Goal: Book appointment/travel/reservation

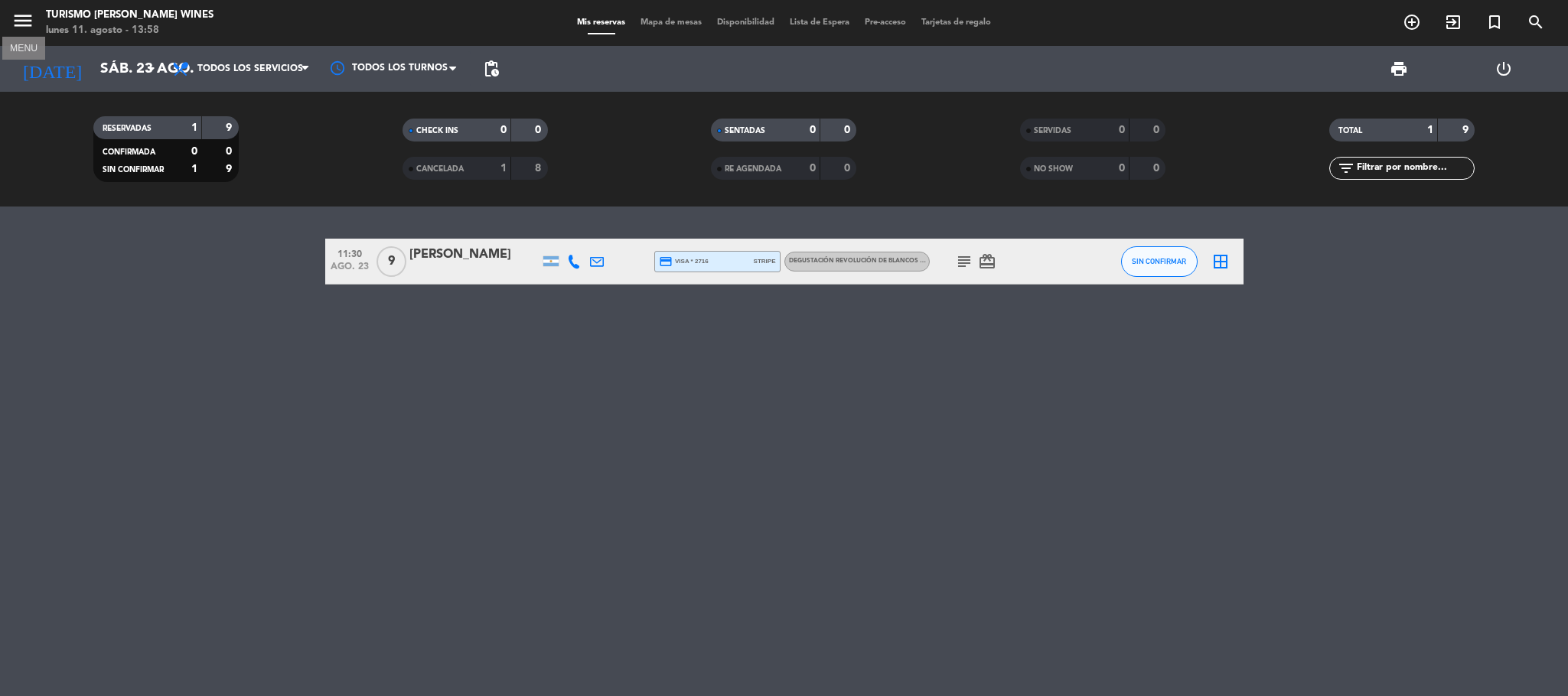
click at [21, 32] on icon "menu" at bounding box center [23, 20] width 23 height 23
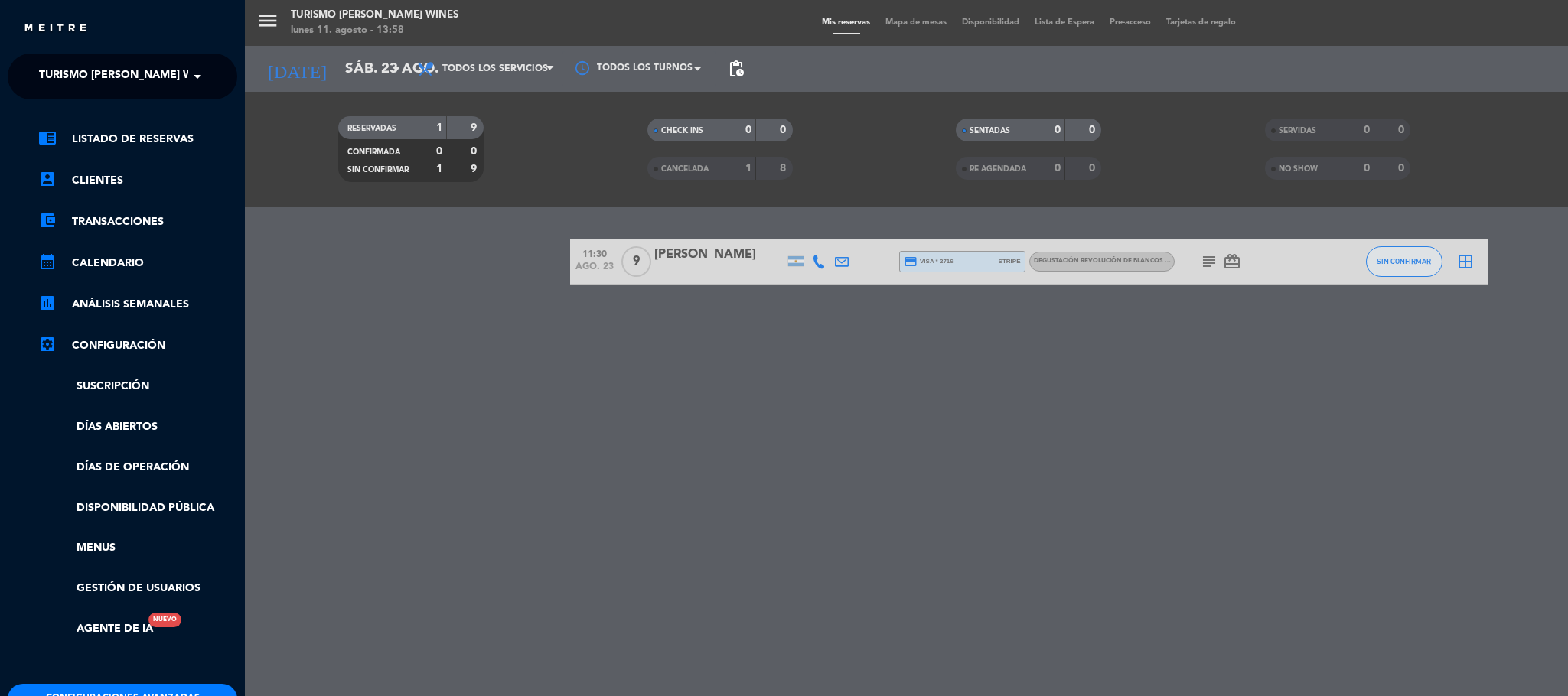
click at [184, 76] on span "Turismo [PERSON_NAME] Wines" at bounding box center [128, 76] width 179 height 32
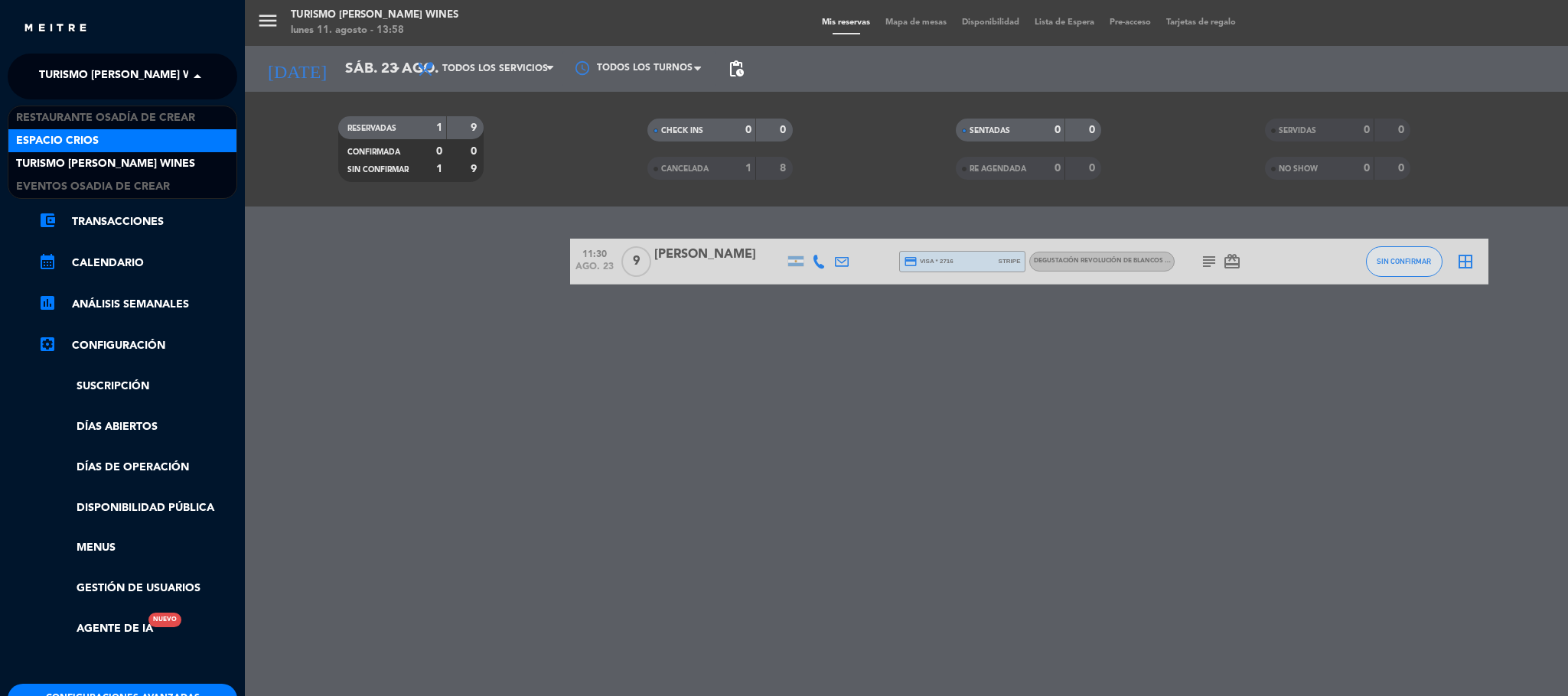
click at [166, 146] on div "Espacio Crios" at bounding box center [122, 140] width 228 height 23
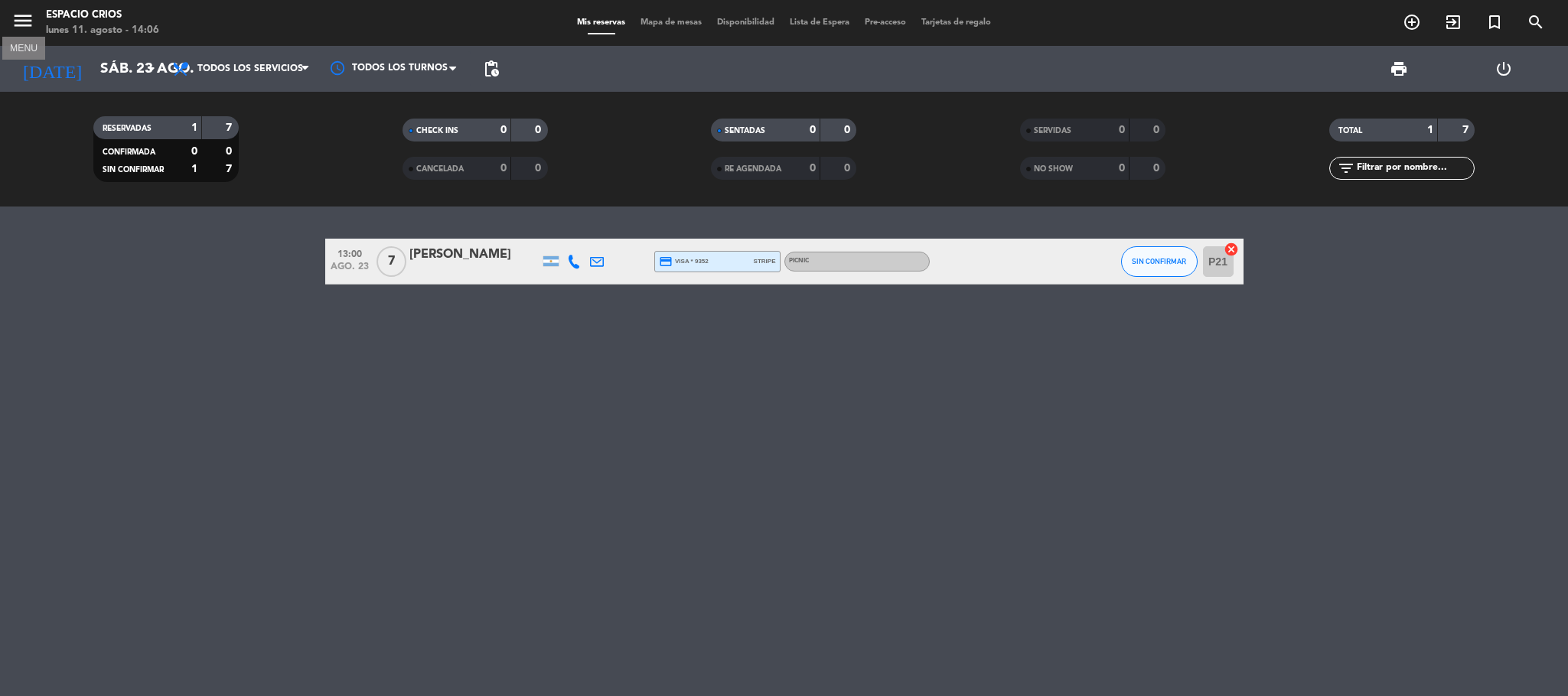
click at [12, 19] on icon "menu" at bounding box center [23, 20] width 23 height 23
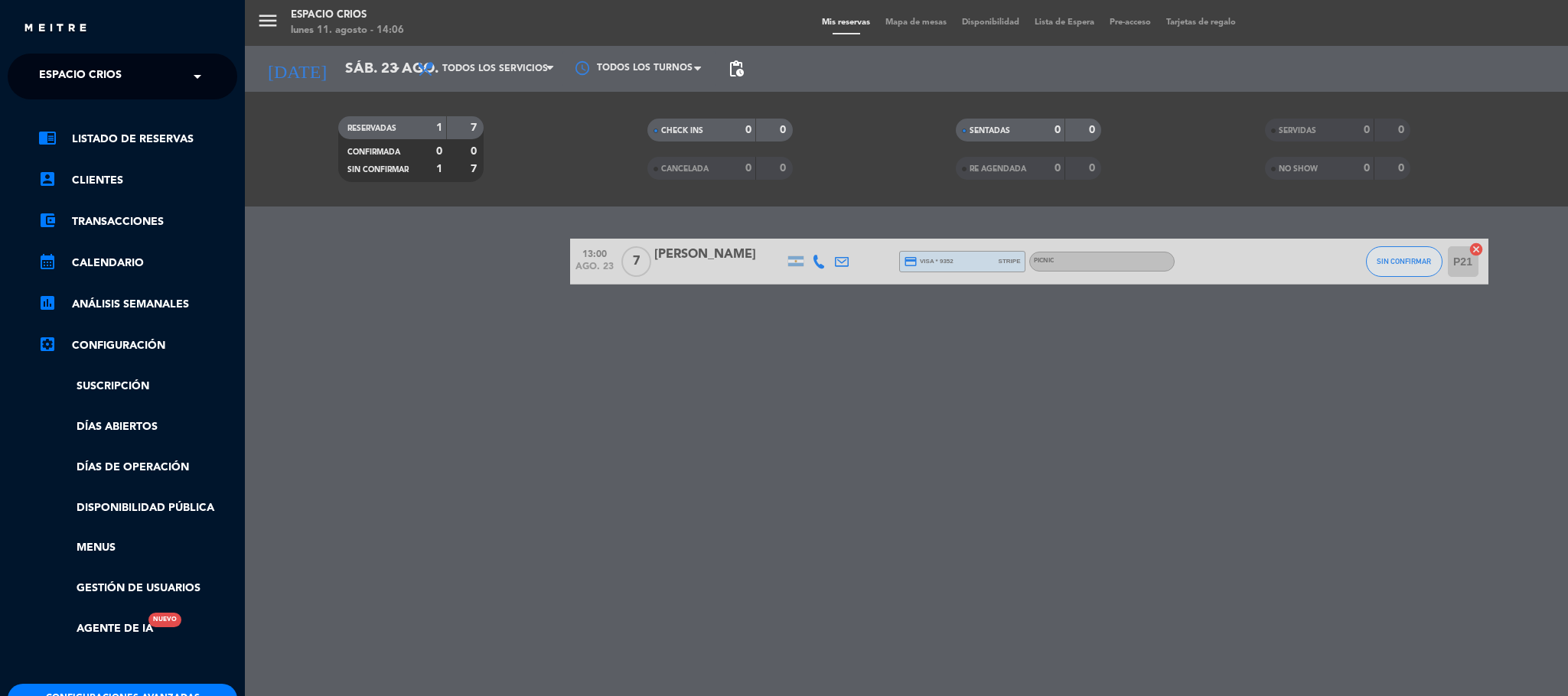
click at [188, 71] on span at bounding box center [201, 76] width 26 height 32
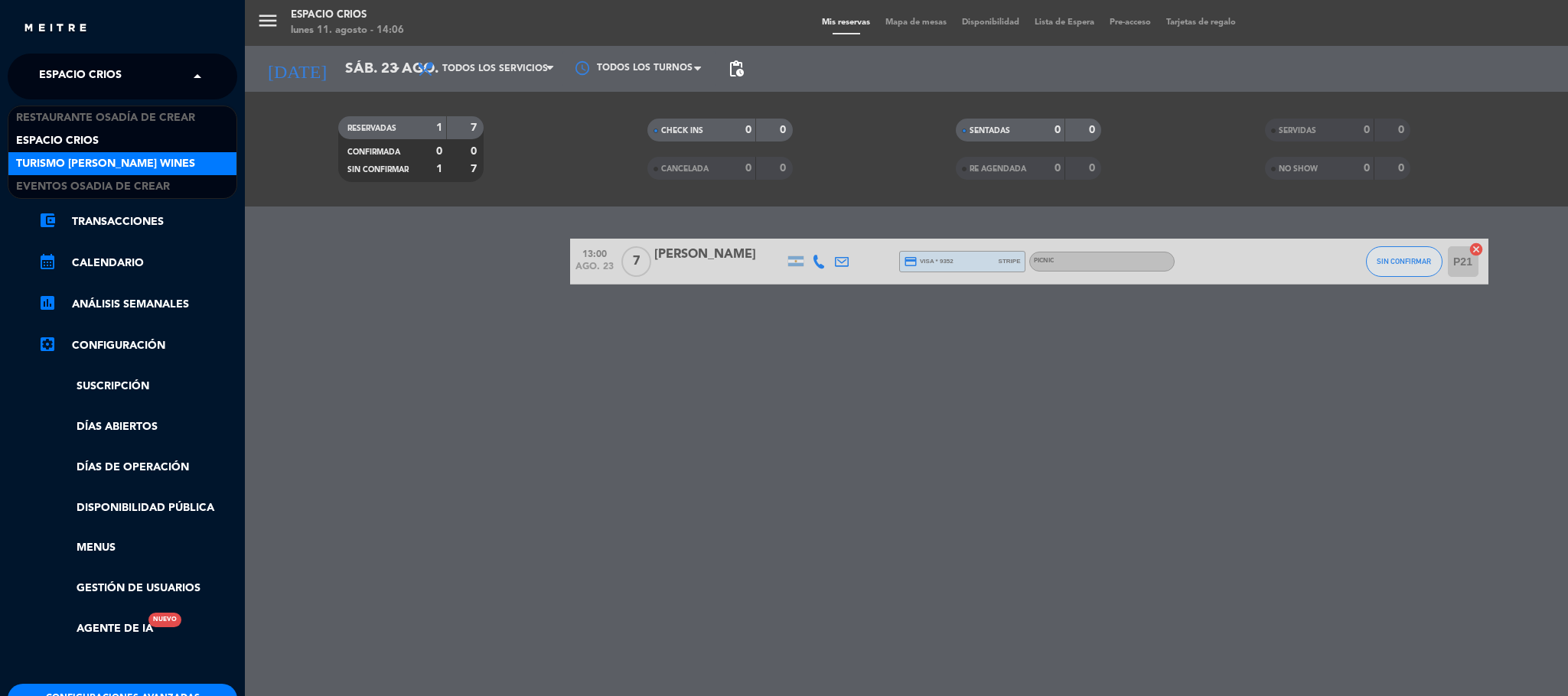
click at [174, 162] on span "Turismo [PERSON_NAME] Wines" at bounding box center [105, 164] width 179 height 18
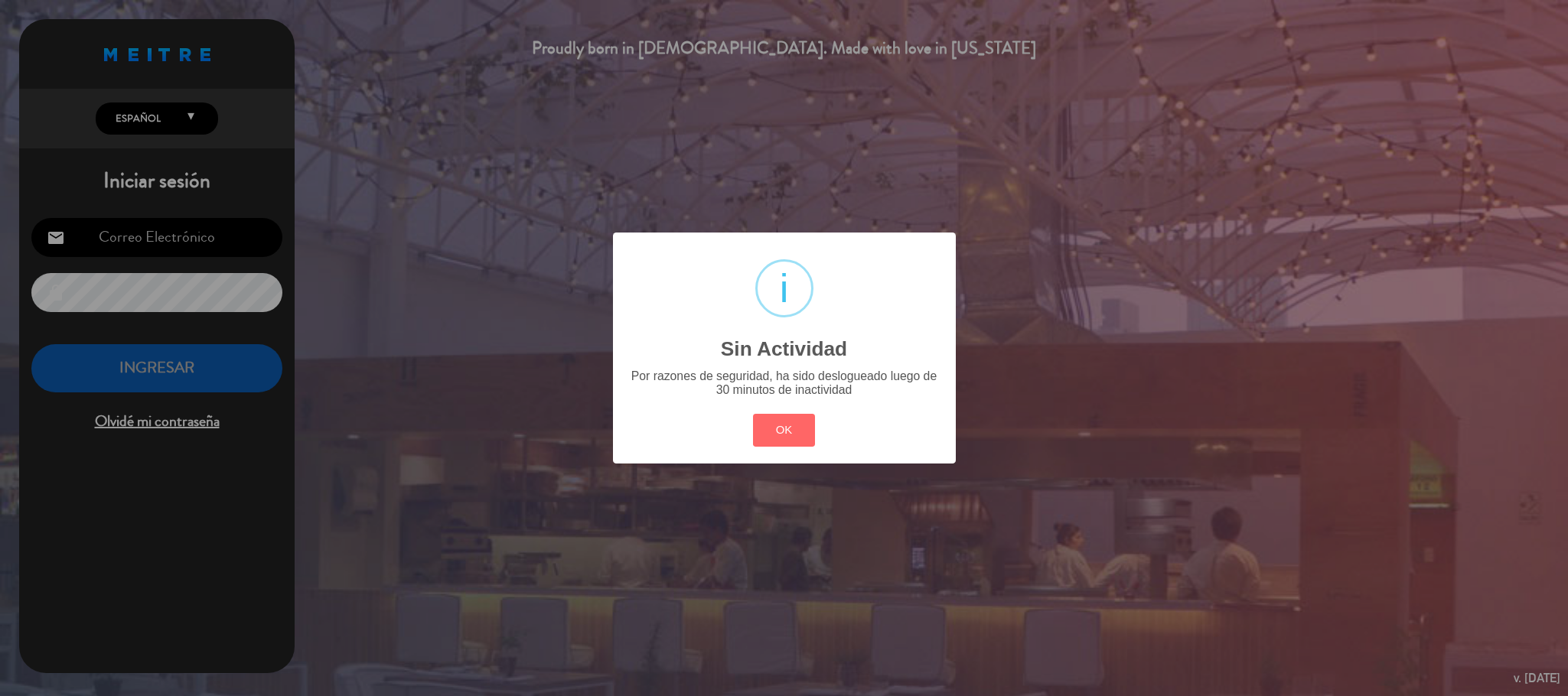
type input "[EMAIL_ADDRESS][DOMAIN_NAME]"
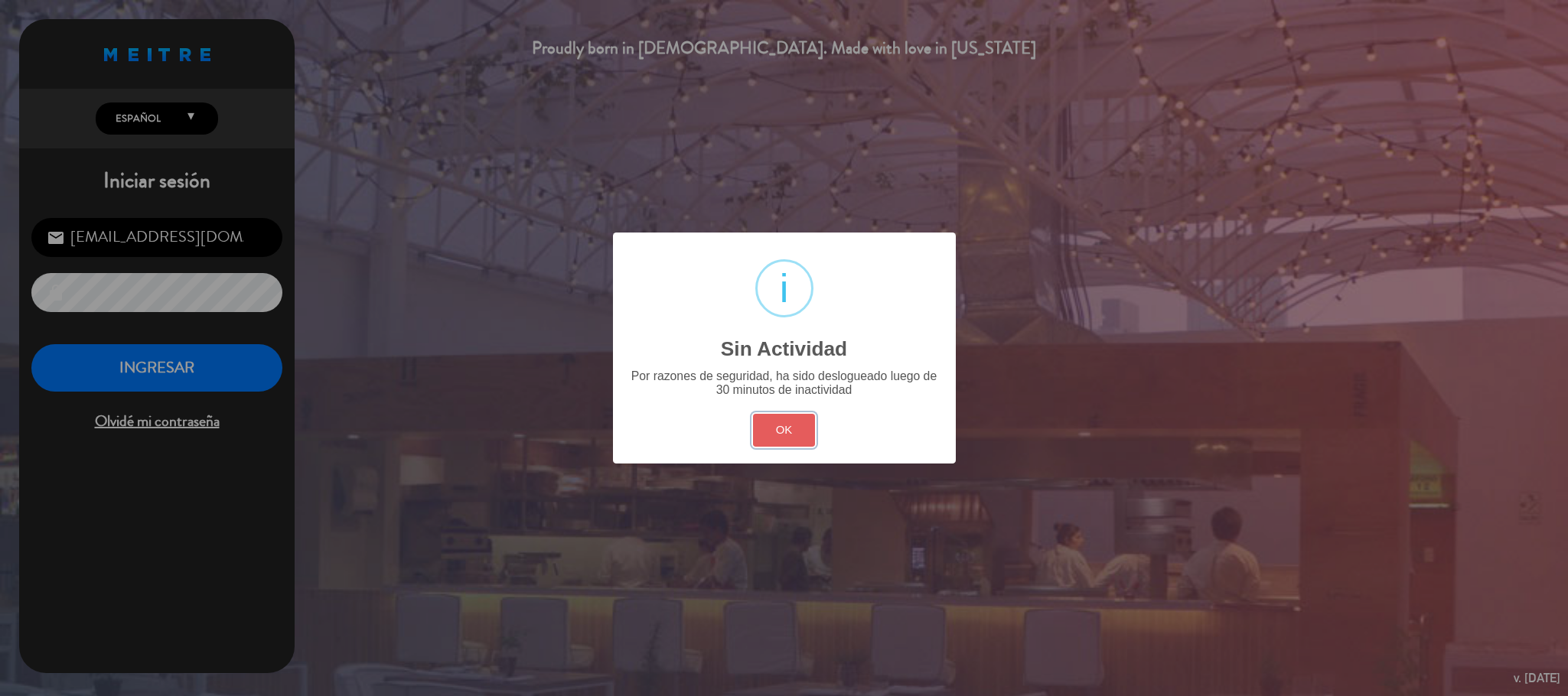
click at [800, 432] on button "OK" at bounding box center [784, 430] width 62 height 33
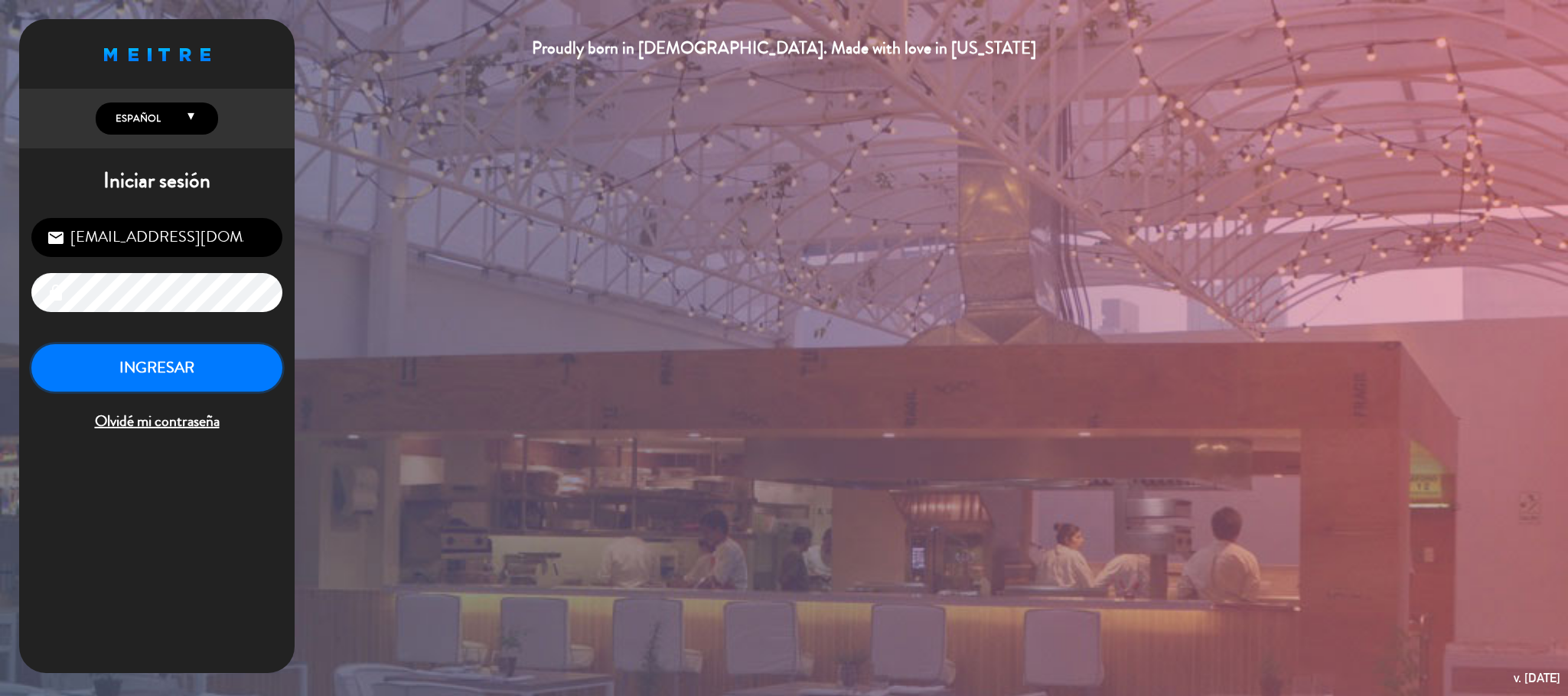
click at [214, 372] on button "INGRESAR" at bounding box center [156, 368] width 251 height 48
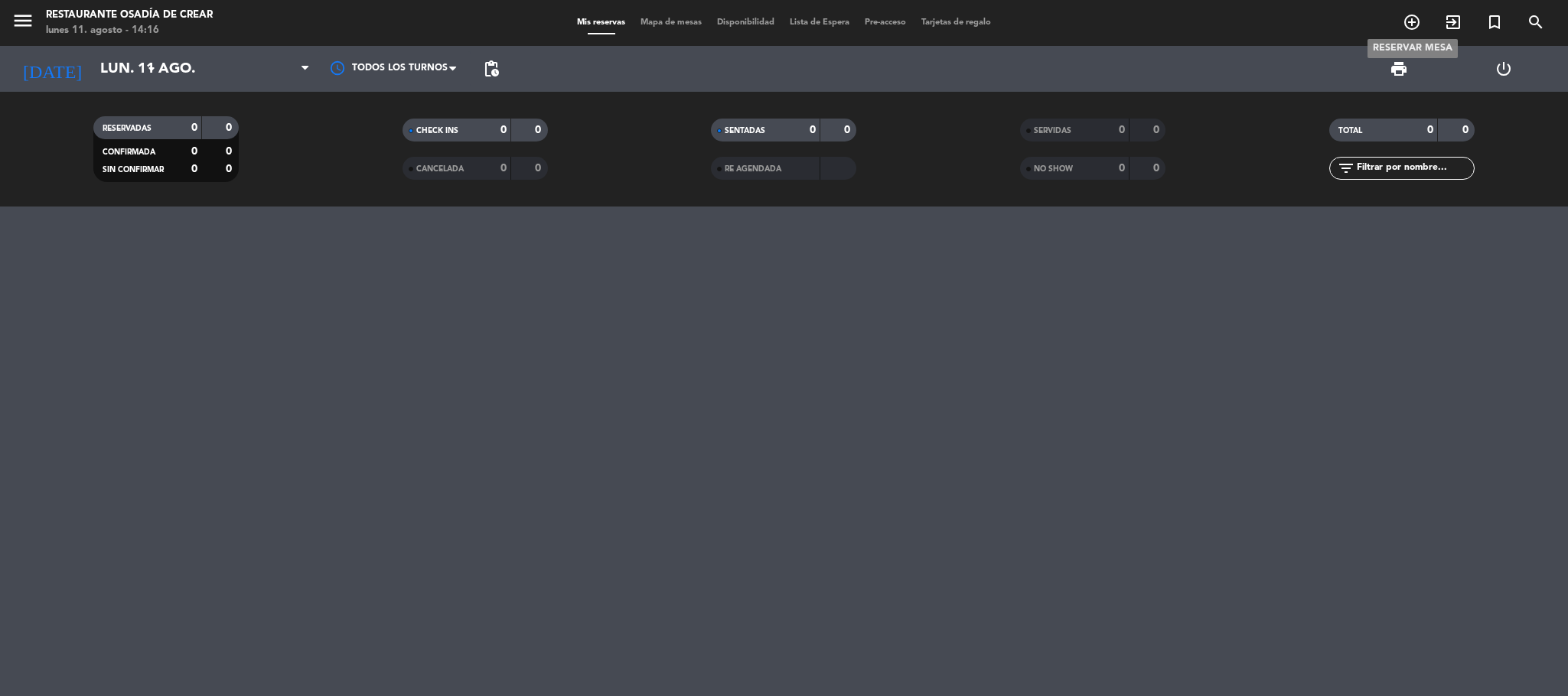
click at [1410, 24] on icon "add_circle_outline" at bounding box center [1412, 22] width 19 height 19
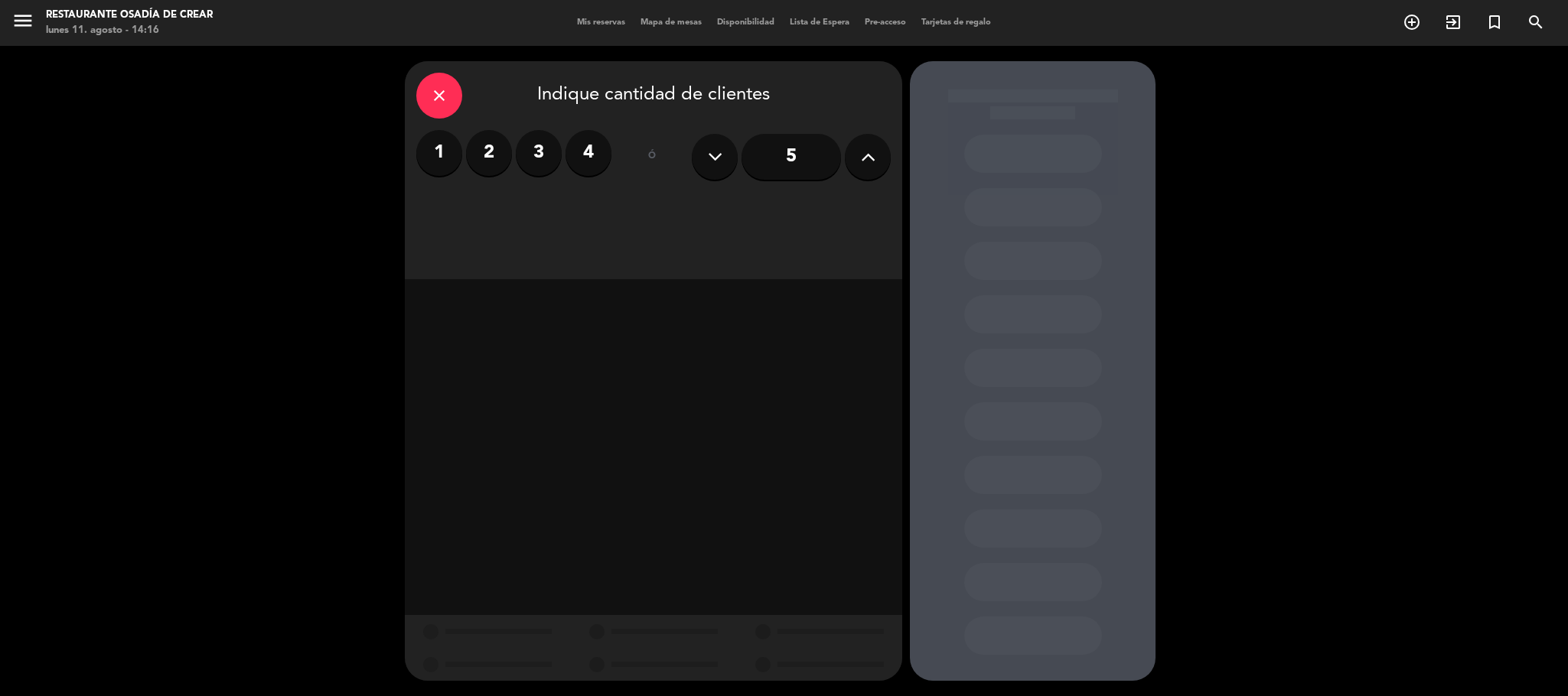
click at [416, 94] on div "close" at bounding box center [439, 96] width 46 height 46
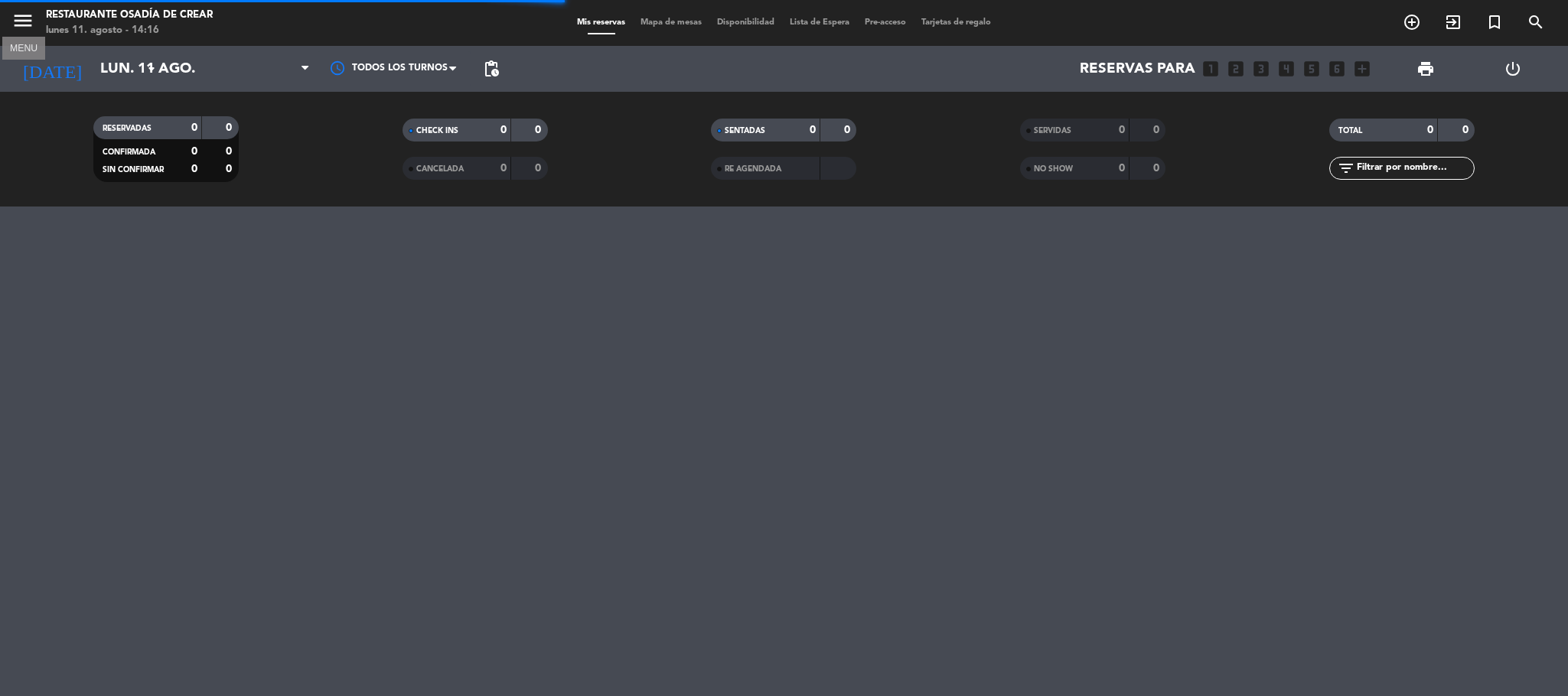
click at [19, 20] on icon "menu" at bounding box center [23, 20] width 23 height 23
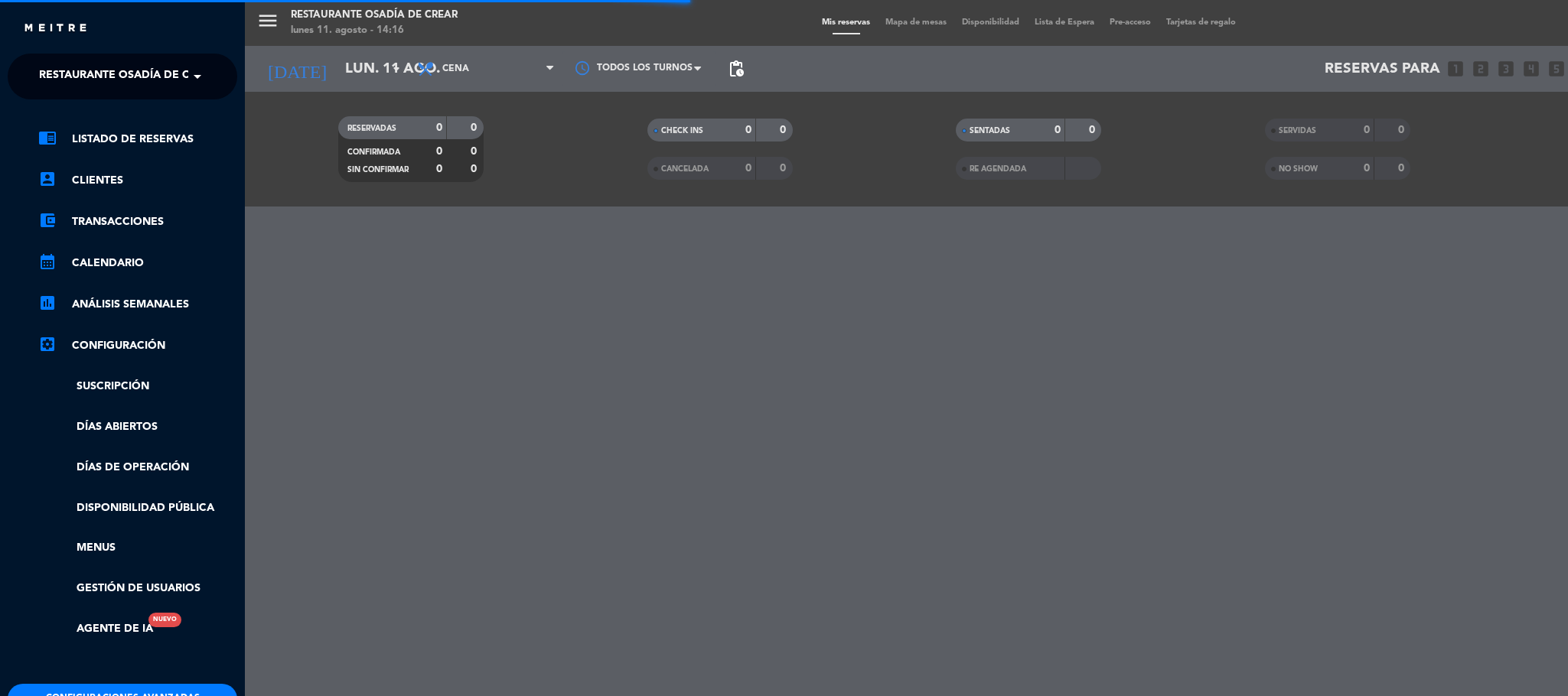
click at [190, 78] on span at bounding box center [201, 76] width 26 height 32
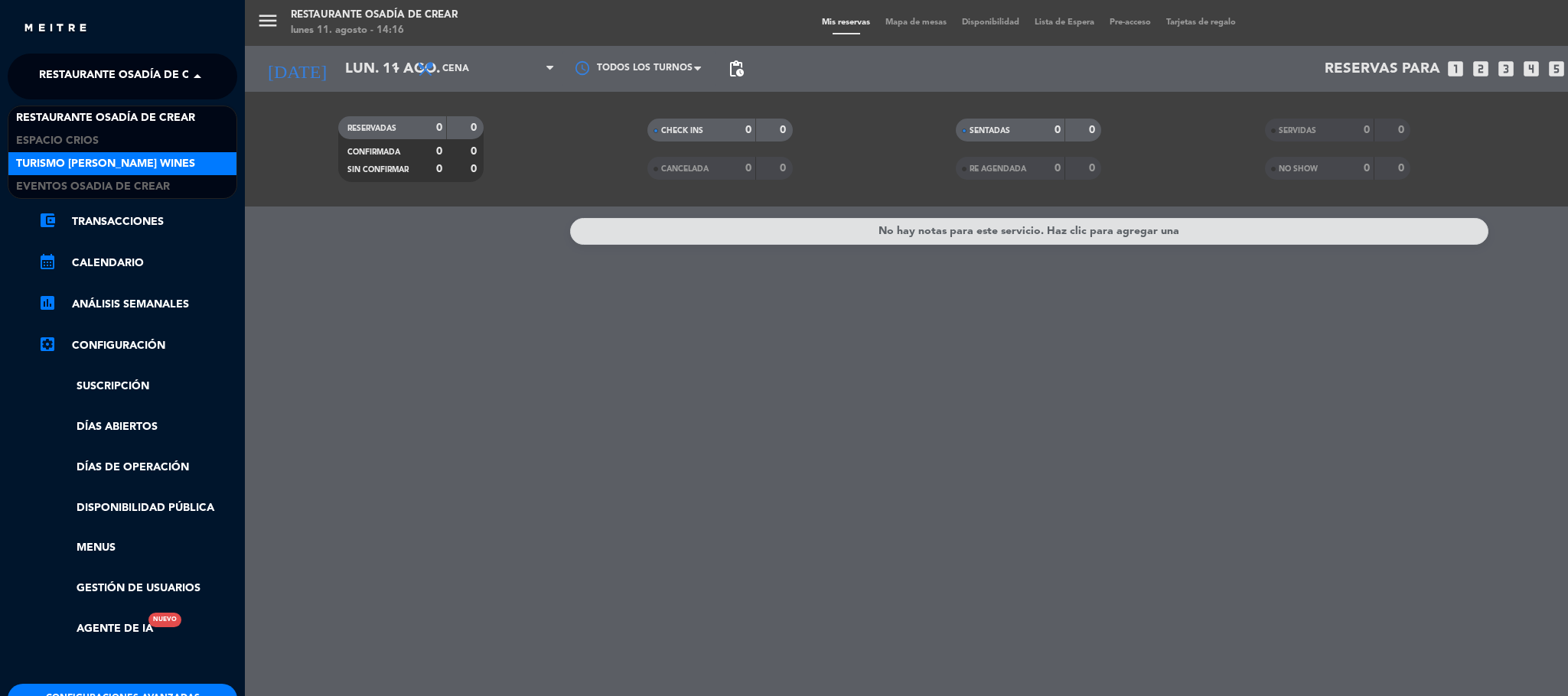
click at [150, 156] on span "Turismo [PERSON_NAME] Wines" at bounding box center [105, 164] width 179 height 18
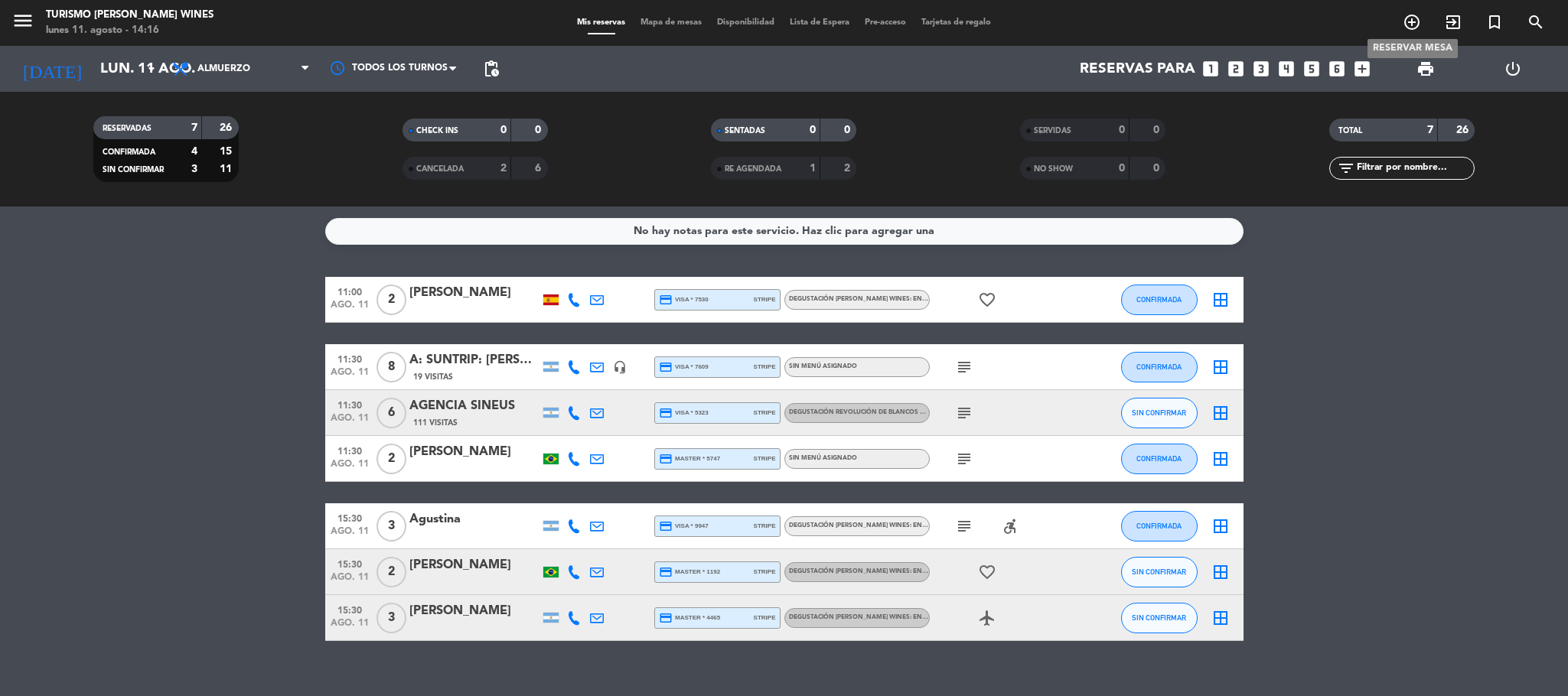
click at [1407, 23] on icon "add_circle_outline" at bounding box center [1412, 22] width 19 height 19
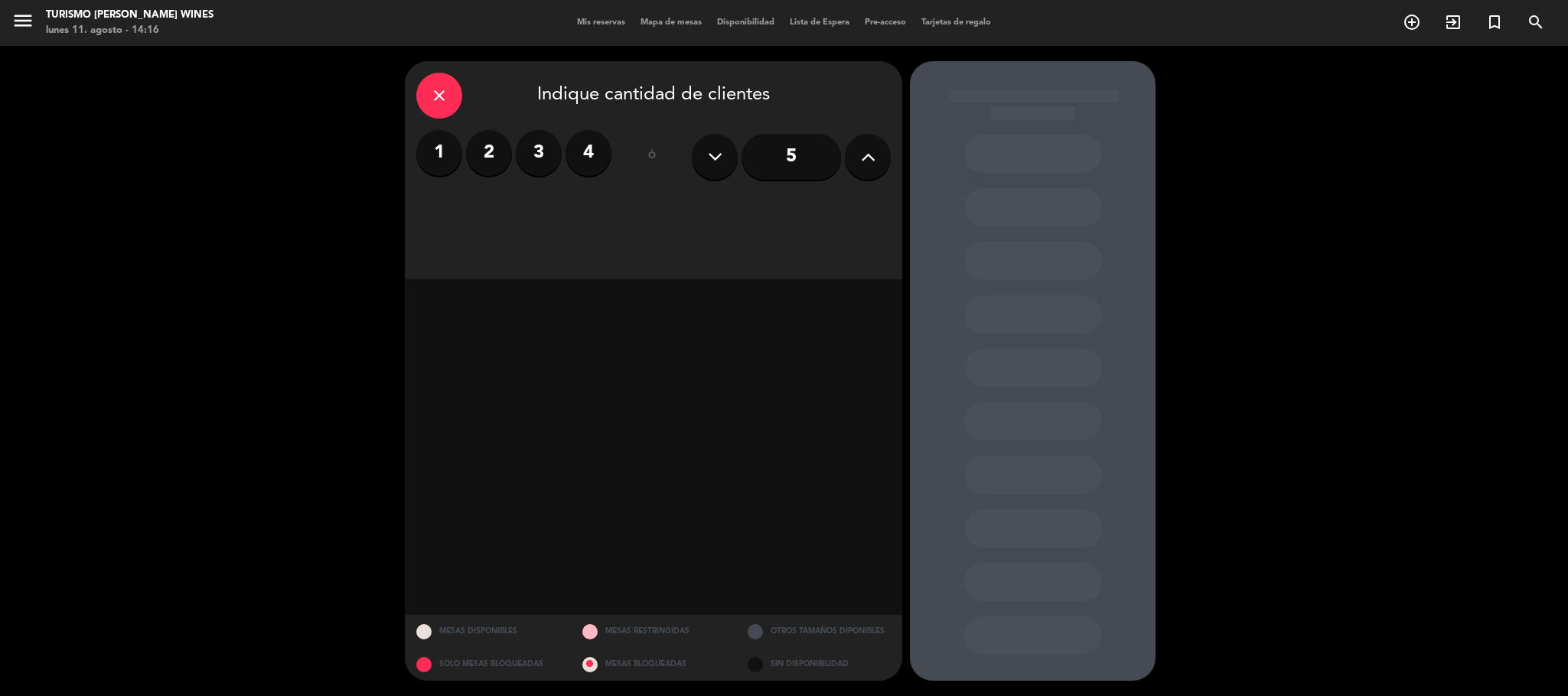
click at [602, 150] on label "4" at bounding box center [588, 153] width 46 height 46
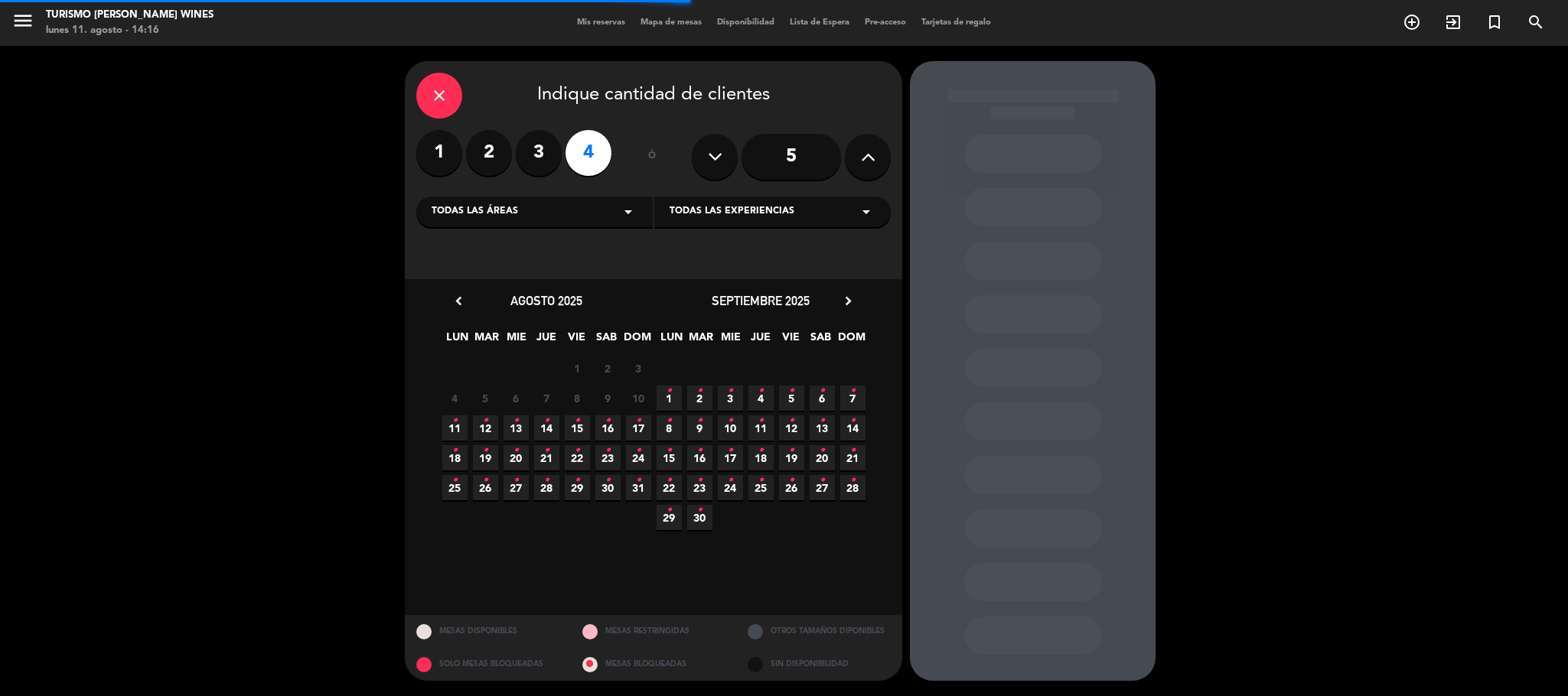
click at [492, 156] on label "2" at bounding box center [489, 153] width 46 height 46
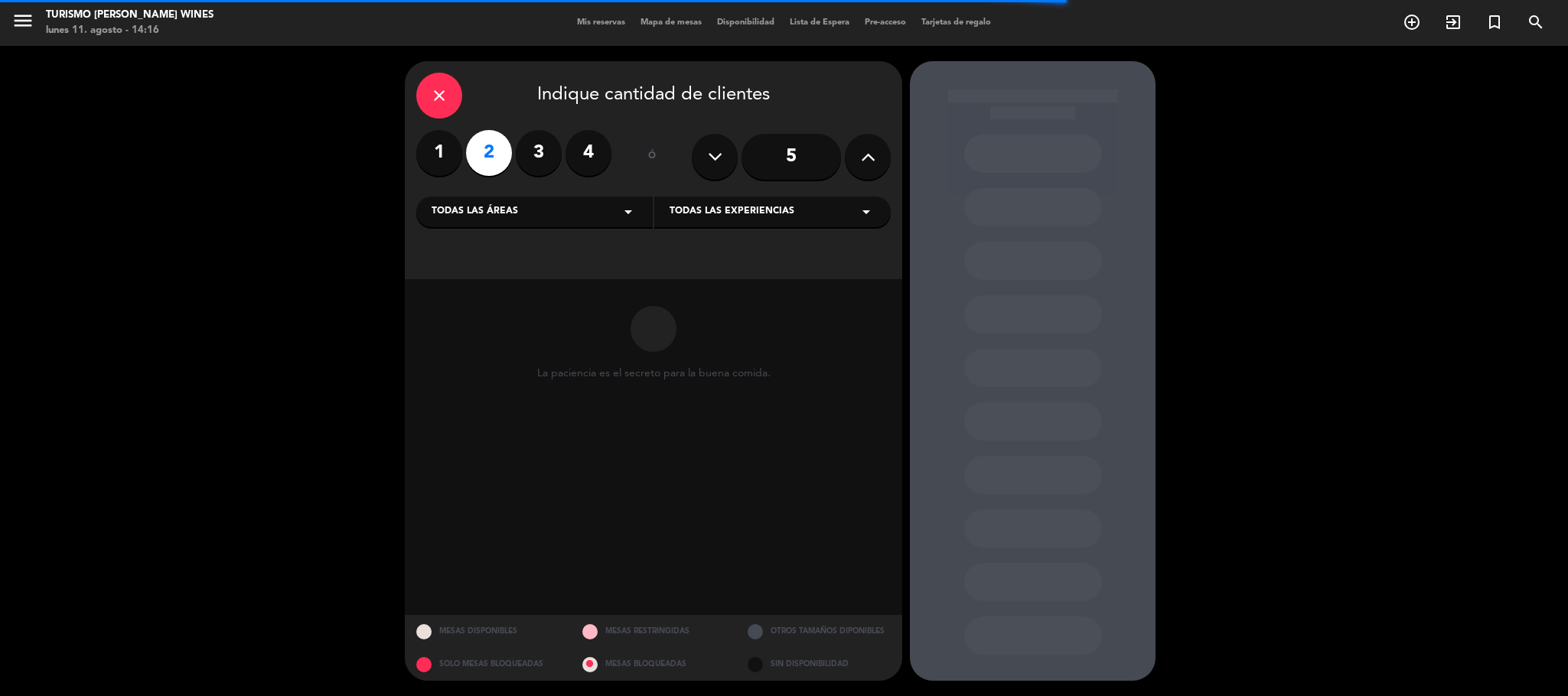
click at [634, 212] on icon "arrow_drop_down" at bounding box center [628, 212] width 19 height 19
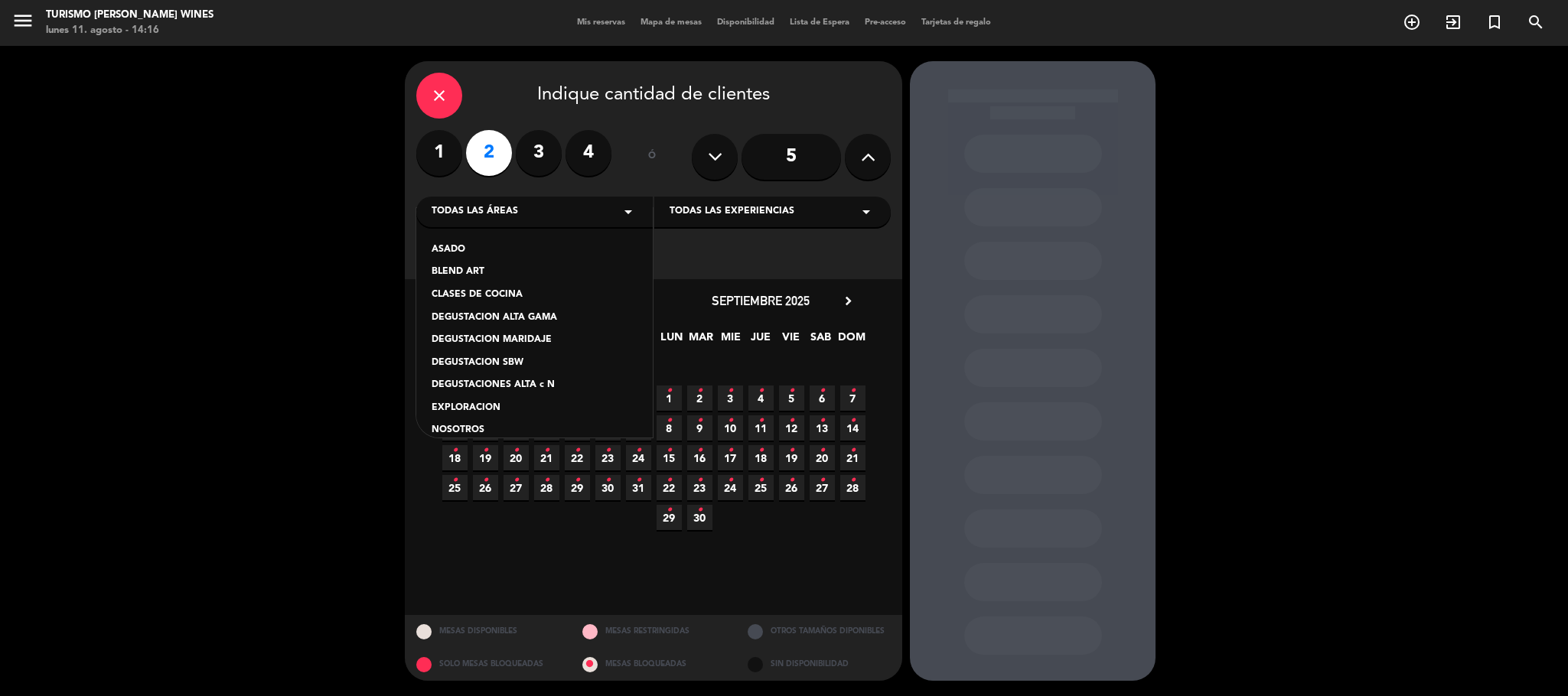
click at [542, 316] on div "DEGUSTACION ALTA GAMA" at bounding box center [534, 317] width 206 height 15
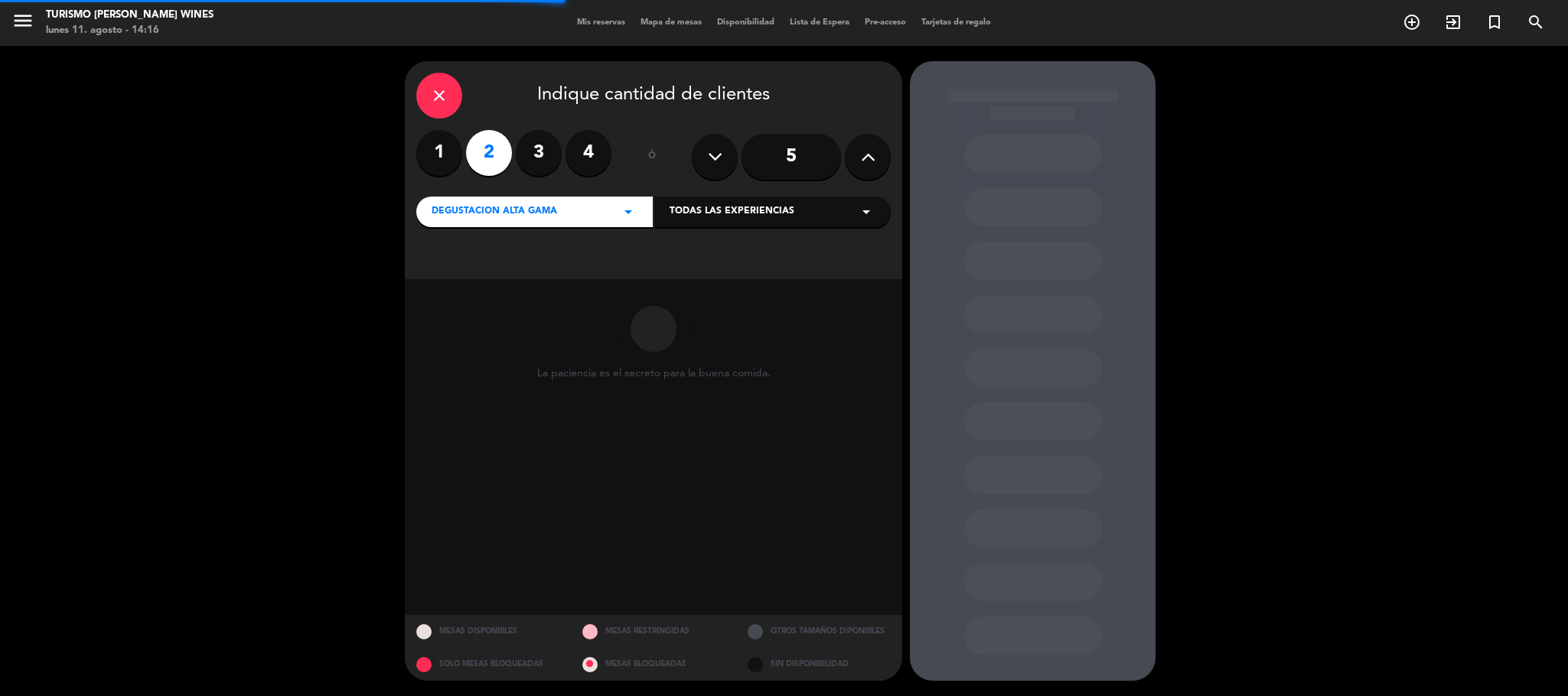
click at [790, 207] on span "Todas las experiencias" at bounding box center [732, 212] width 124 height 15
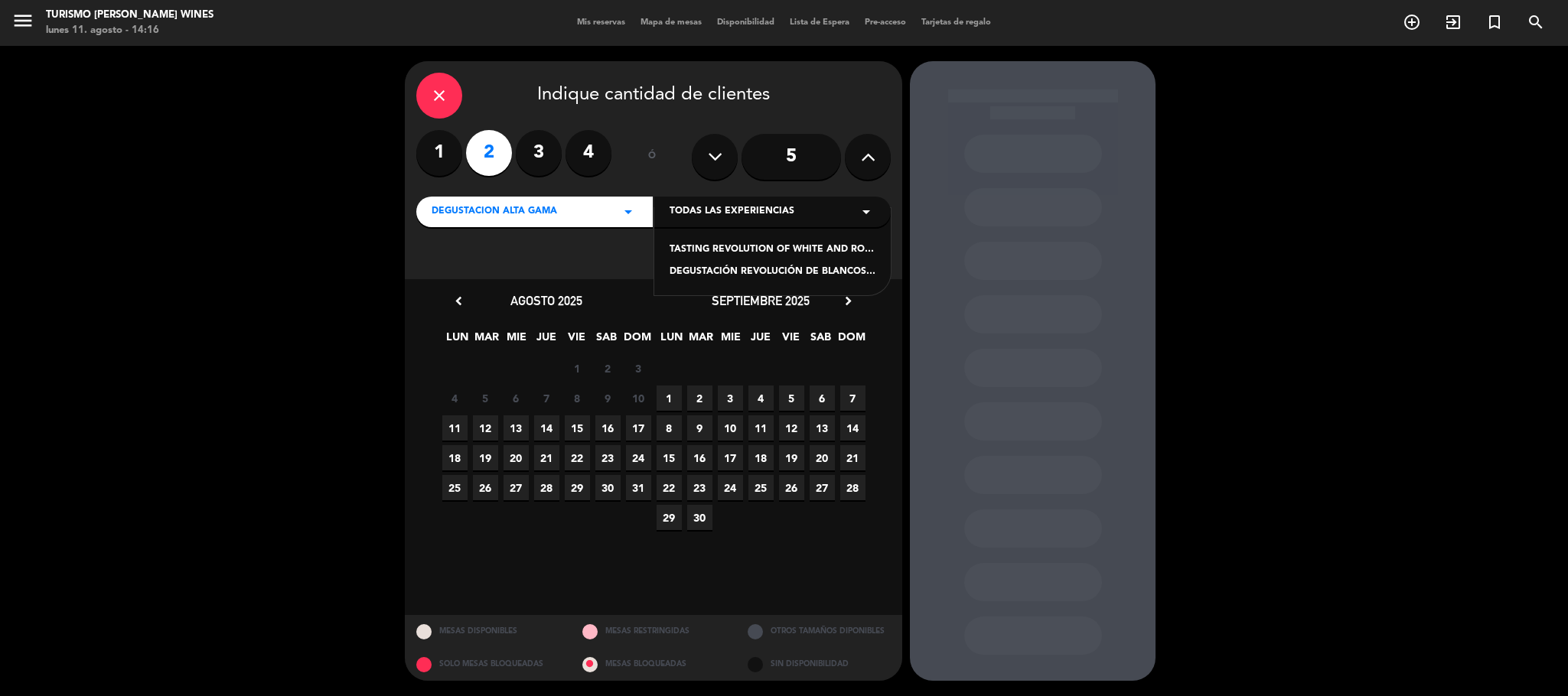
click at [602, 212] on div "DEGUSTACION ALTA GAMA arrow_drop_down" at bounding box center [534, 212] width 236 height 30
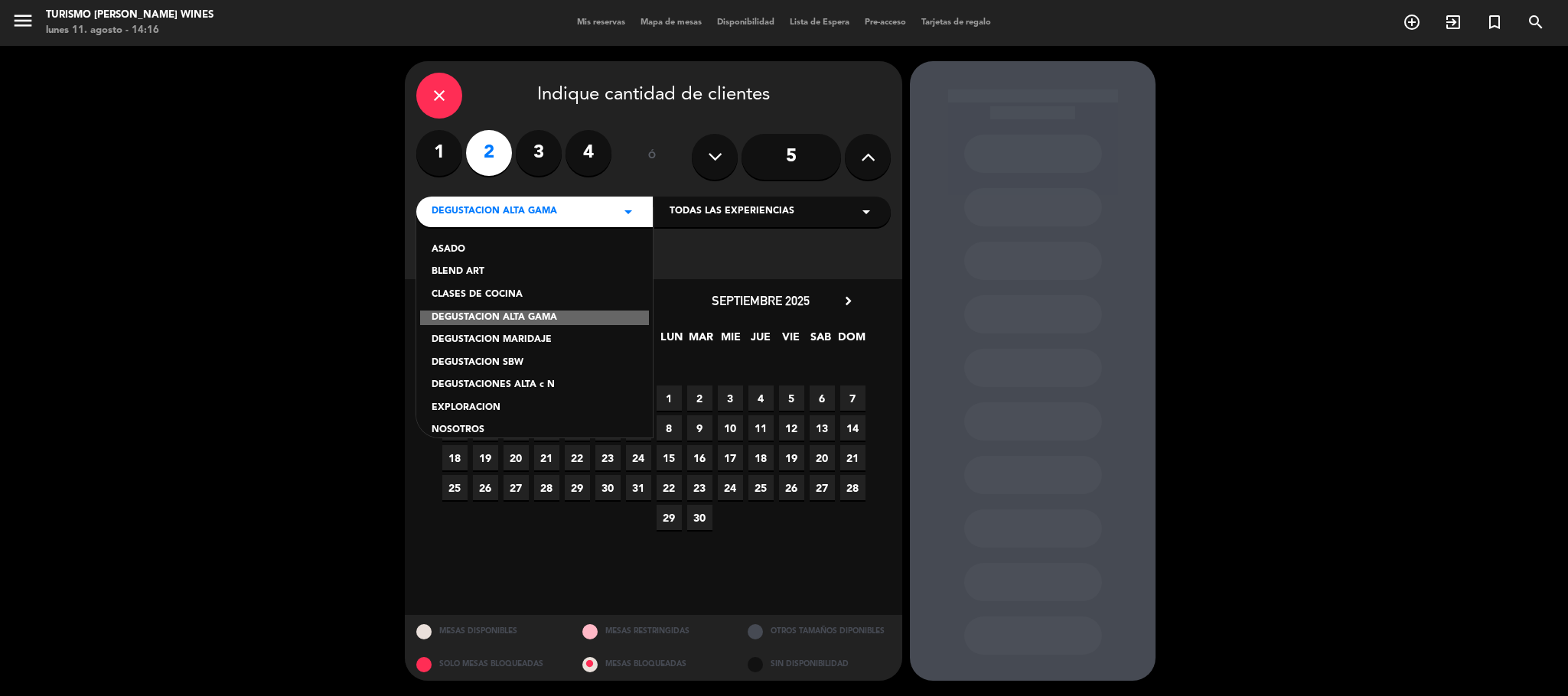
click at [498, 382] on div "DEGUSTACIONES ALTA c N" at bounding box center [534, 385] width 206 height 15
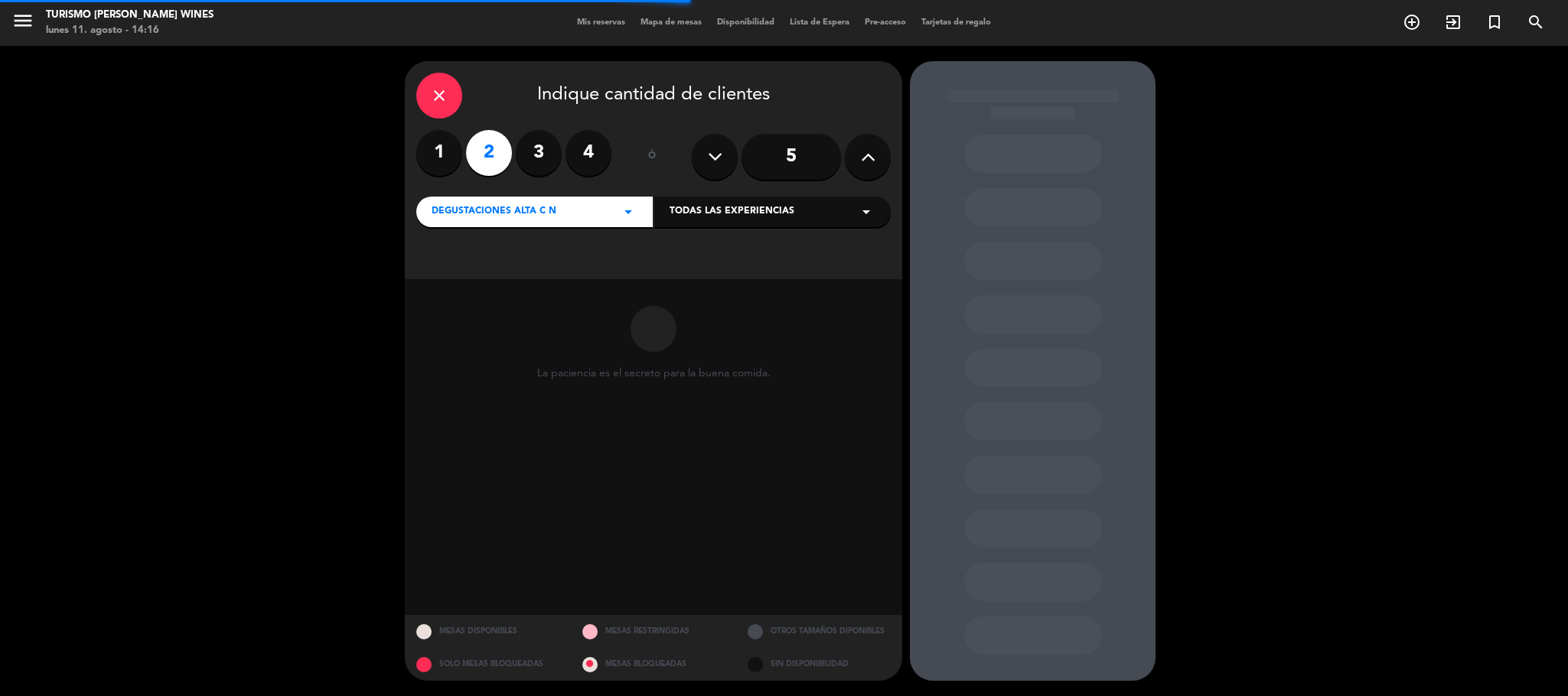
click at [802, 213] on div "Todas las experiencias arrow_drop_down" at bounding box center [772, 212] width 236 height 30
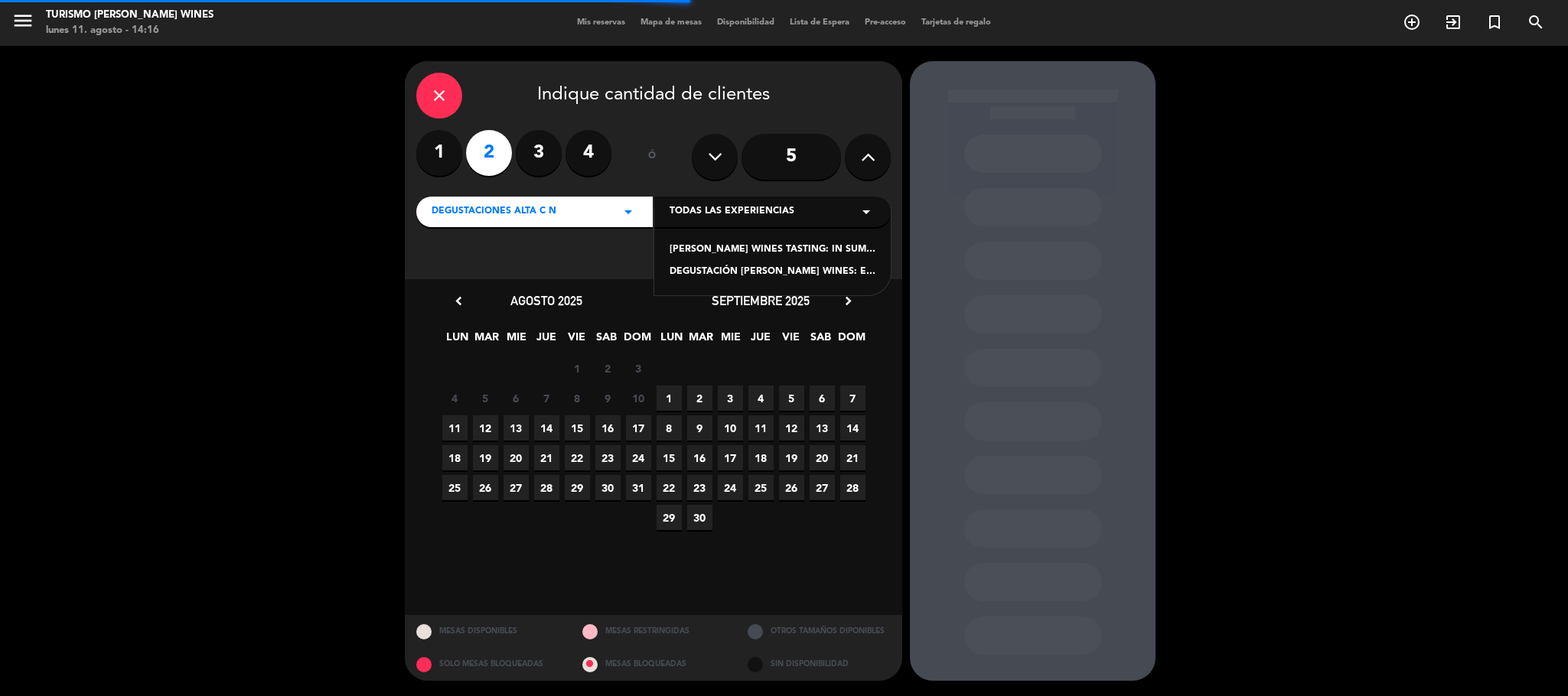
click at [521, 212] on span "DEGUSTACIONES ALTA c N" at bounding box center [493, 212] width 124 height 15
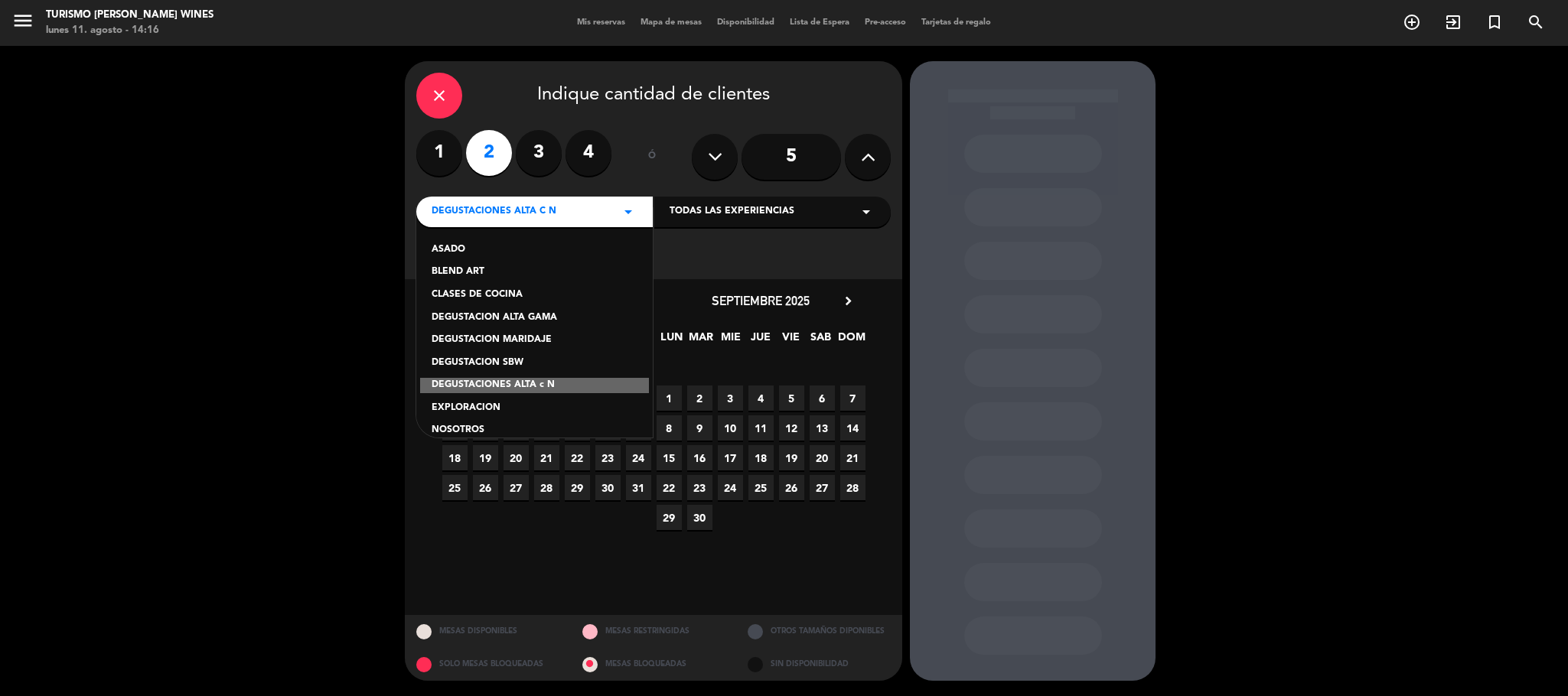
click at [547, 336] on div "DEGUSTACION MARIDAJE" at bounding box center [534, 340] width 206 height 15
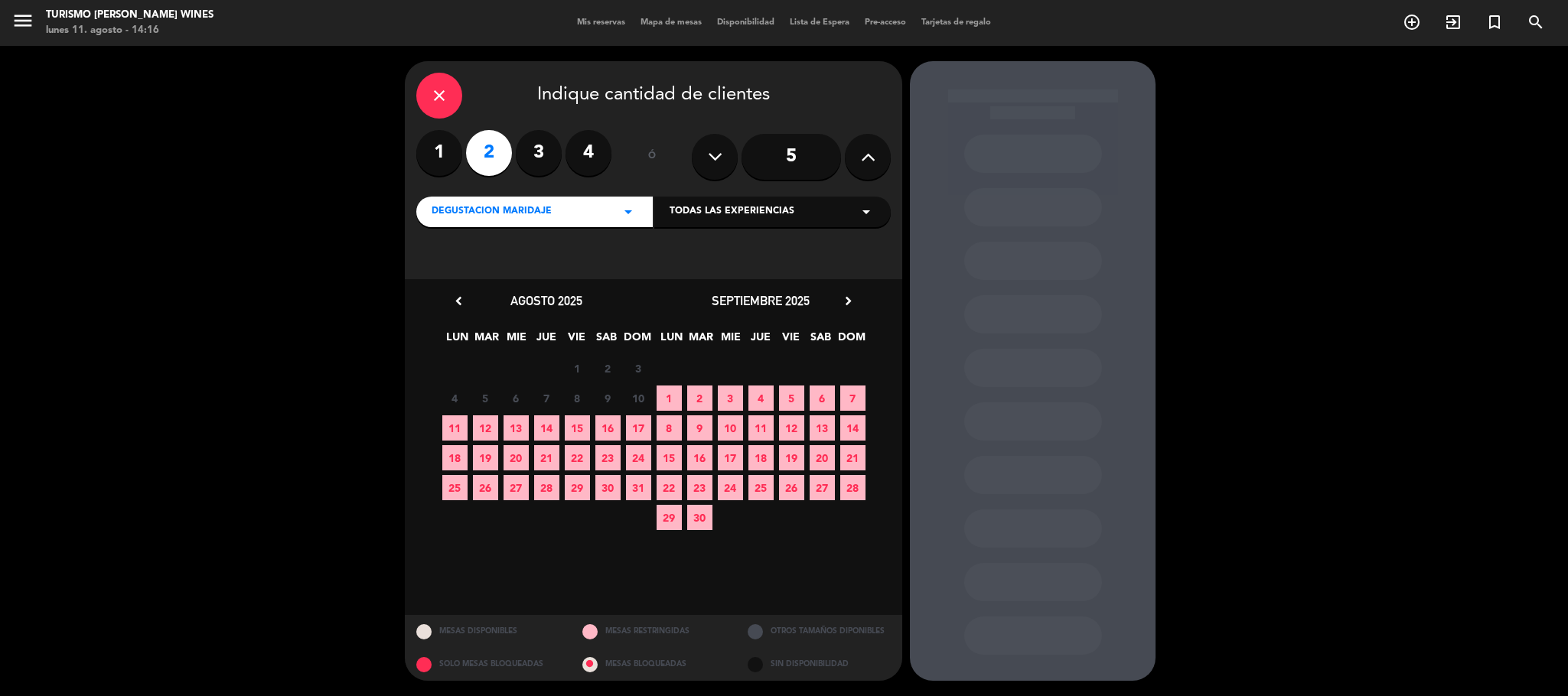
click at [795, 212] on div "Todas las experiencias arrow_drop_down" at bounding box center [772, 212] width 236 height 30
click at [792, 250] on div "DEGUSTACIÓN INNOVACIÓN: NUEVAS TENDENCIAS" at bounding box center [772, 250] width 206 height 15
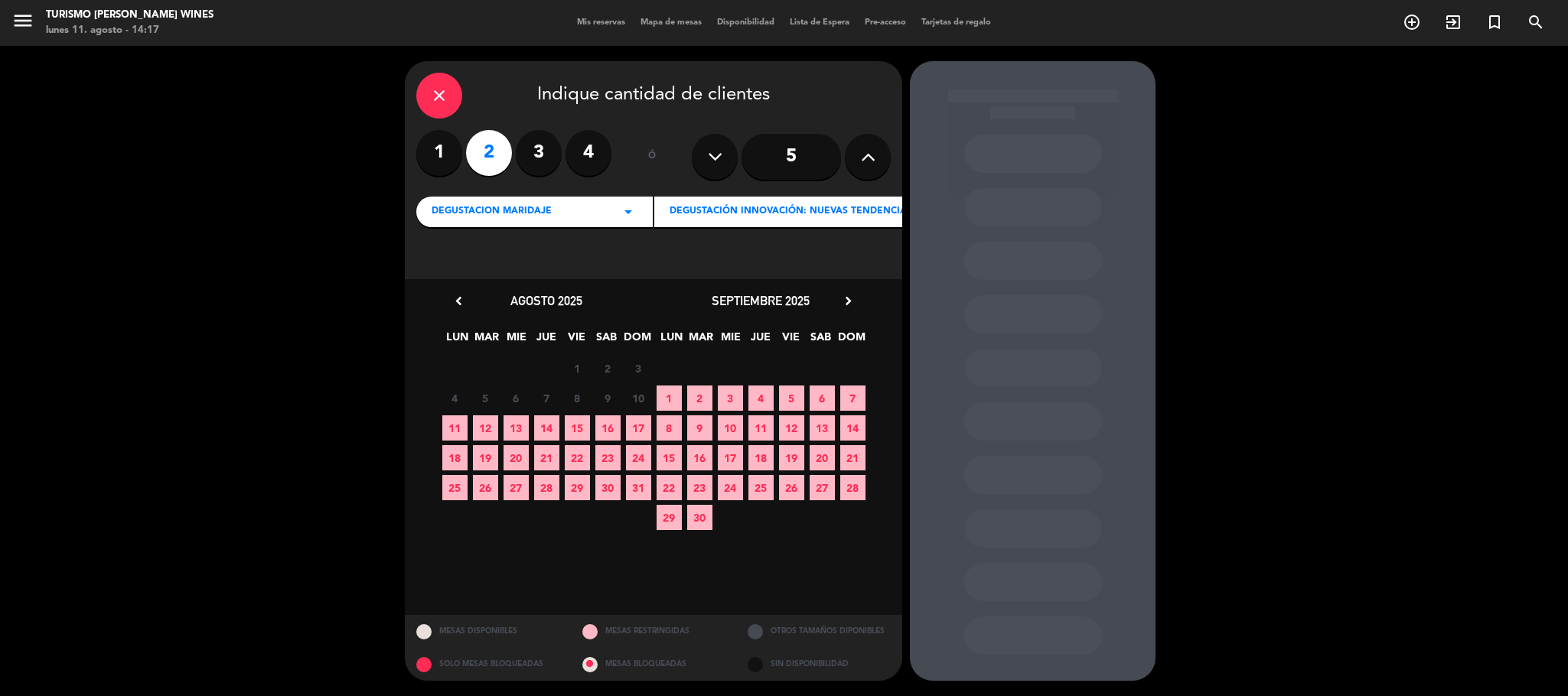
click at [454, 431] on span "11" at bounding box center [455, 428] width 25 height 25
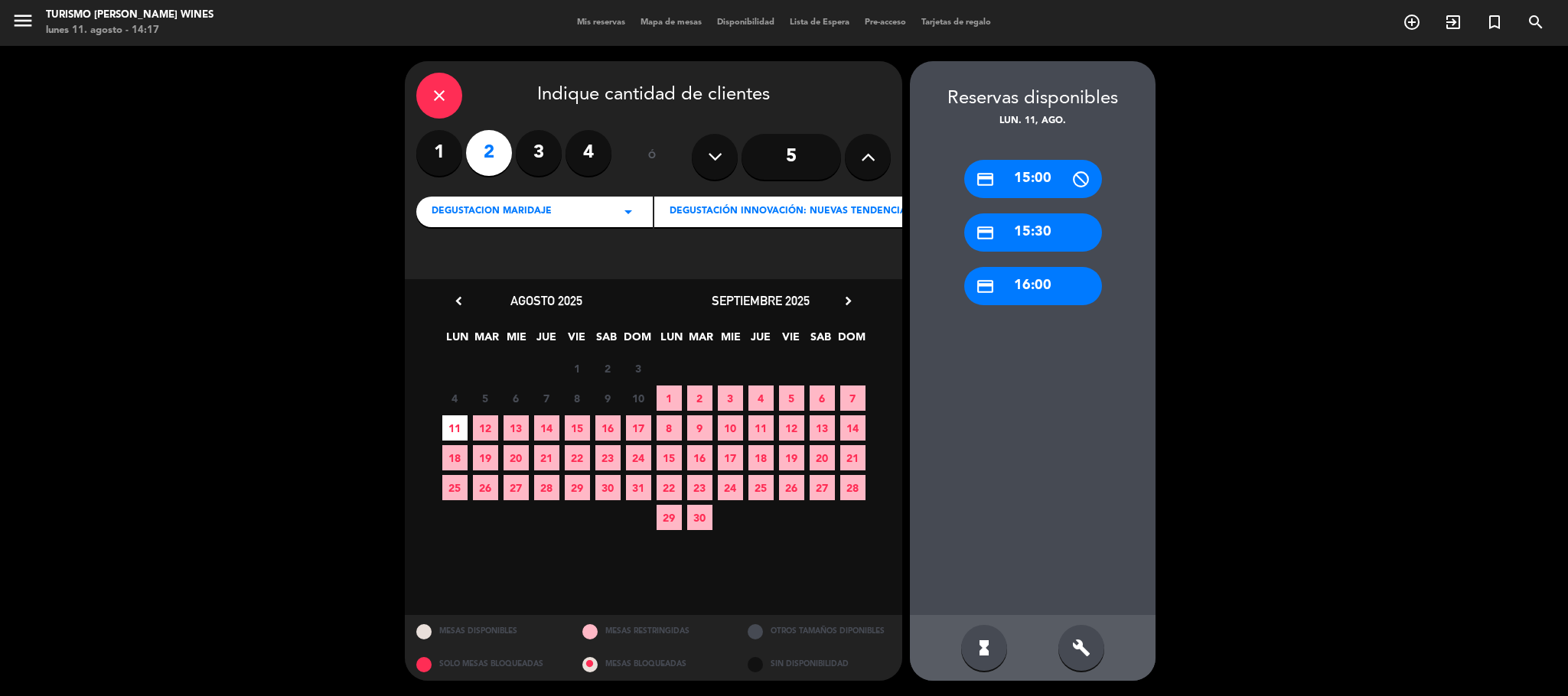
click at [1025, 218] on div "credit_card 15:30" at bounding box center [1033, 232] width 138 height 38
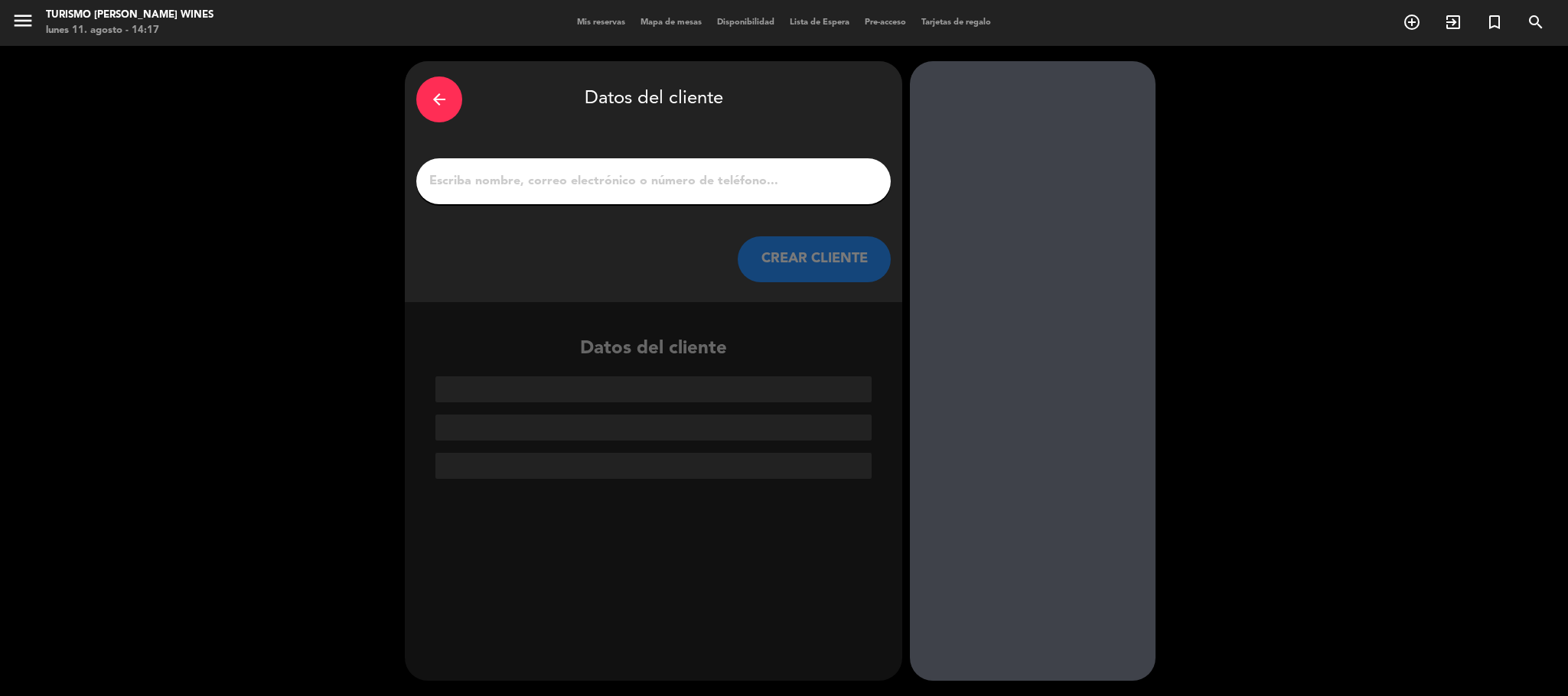
click at [517, 180] on input "1" at bounding box center [653, 181] width 452 height 21
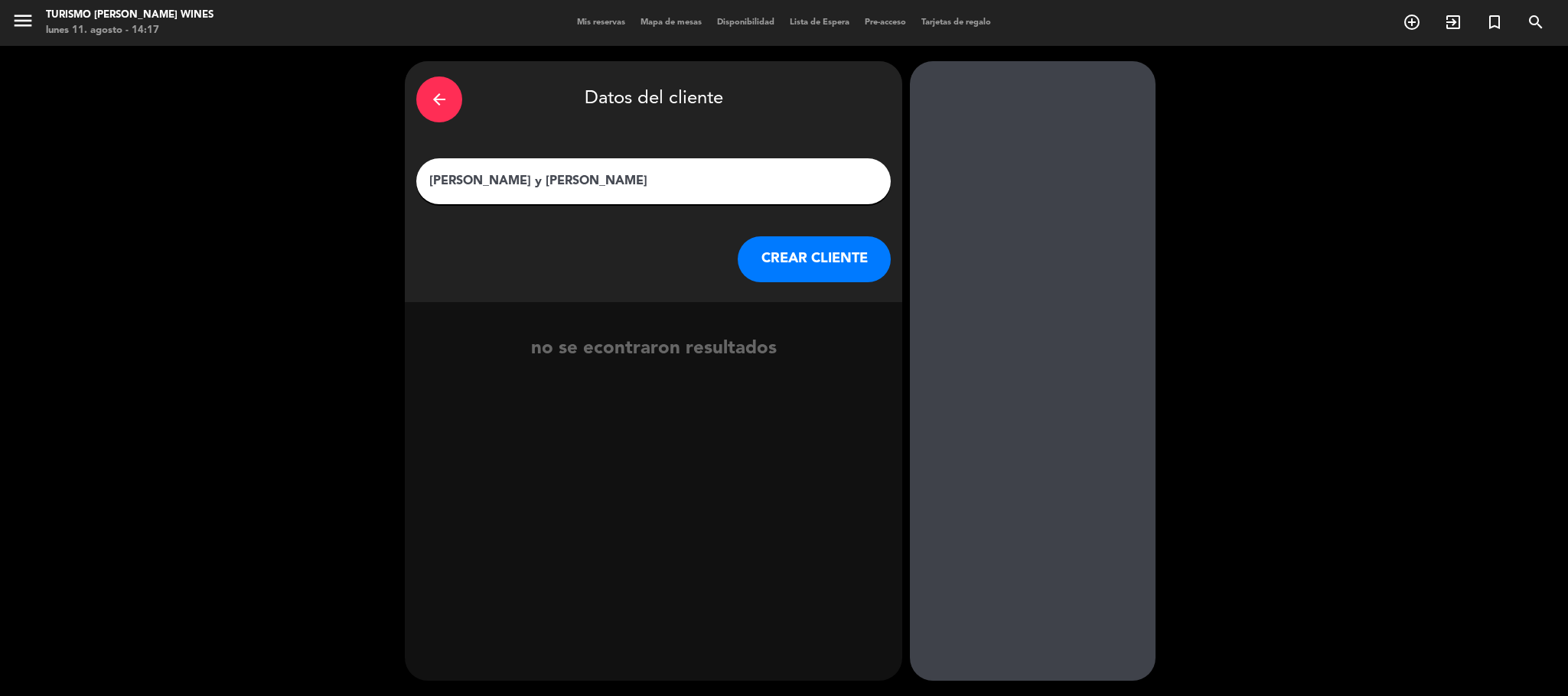
type input "[PERSON_NAME] y [PERSON_NAME]"
click at [786, 249] on button "CREAR CLIENTE" at bounding box center [814, 260] width 153 height 46
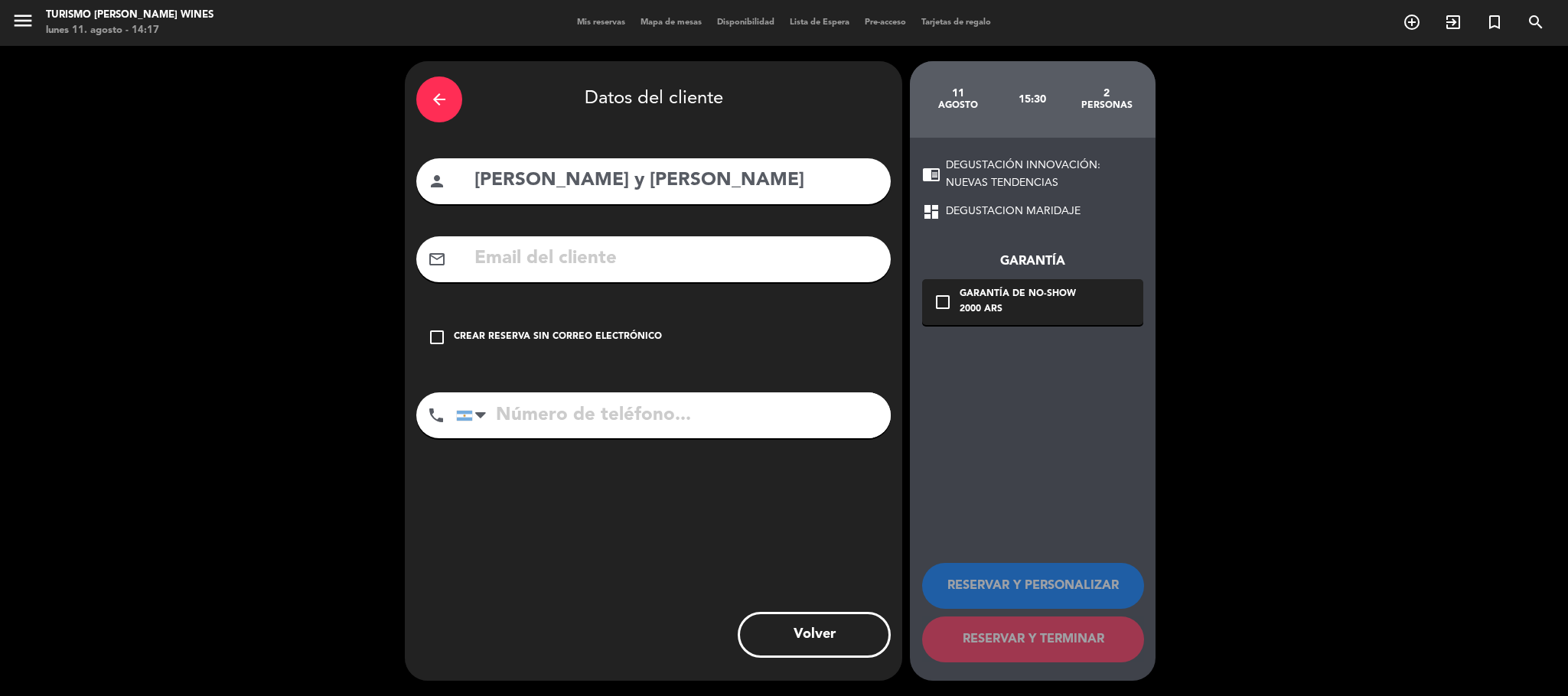
click at [591, 258] on input "text" at bounding box center [676, 259] width 406 height 31
click at [436, 336] on icon "check_box_outline_blank" at bounding box center [436, 337] width 19 height 19
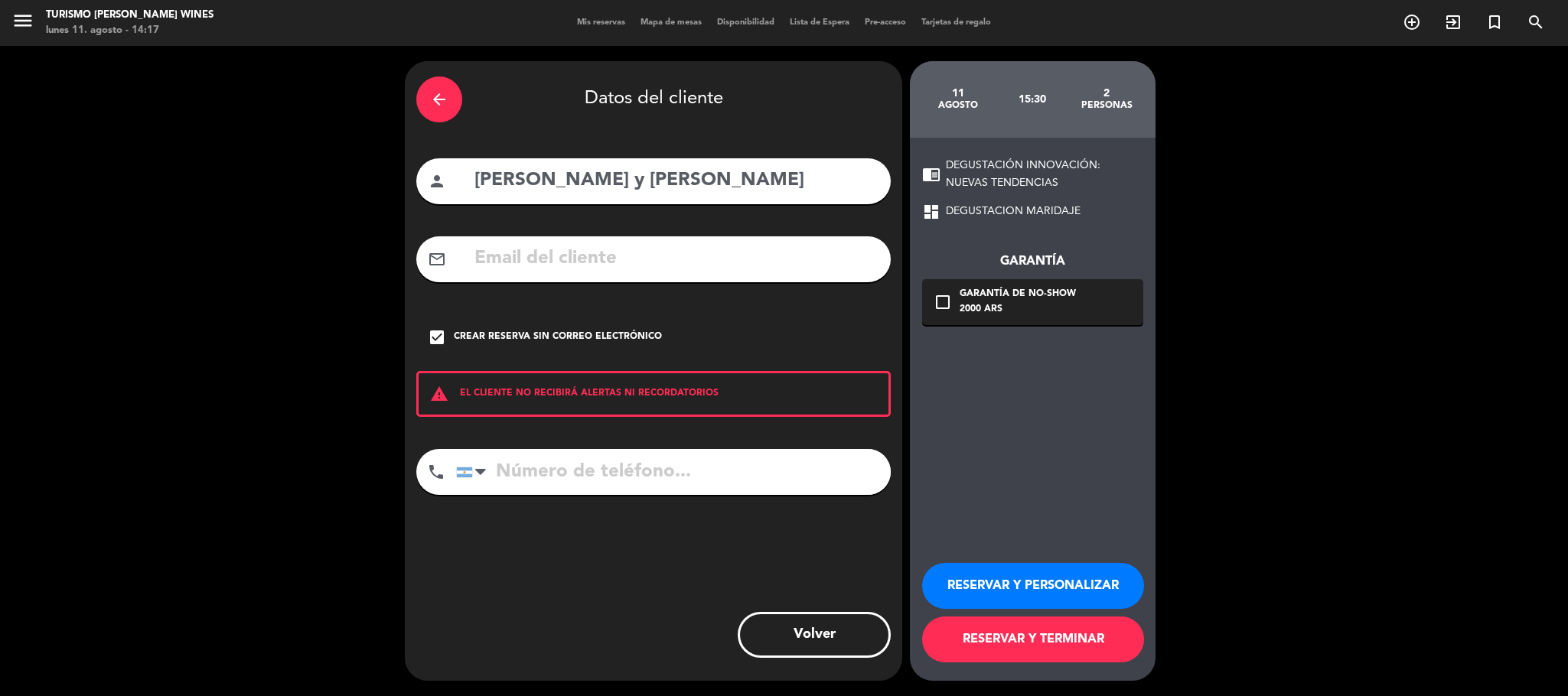
click at [1020, 634] on button "RESERVAR Y TERMINAR" at bounding box center [1033, 640] width 222 height 46
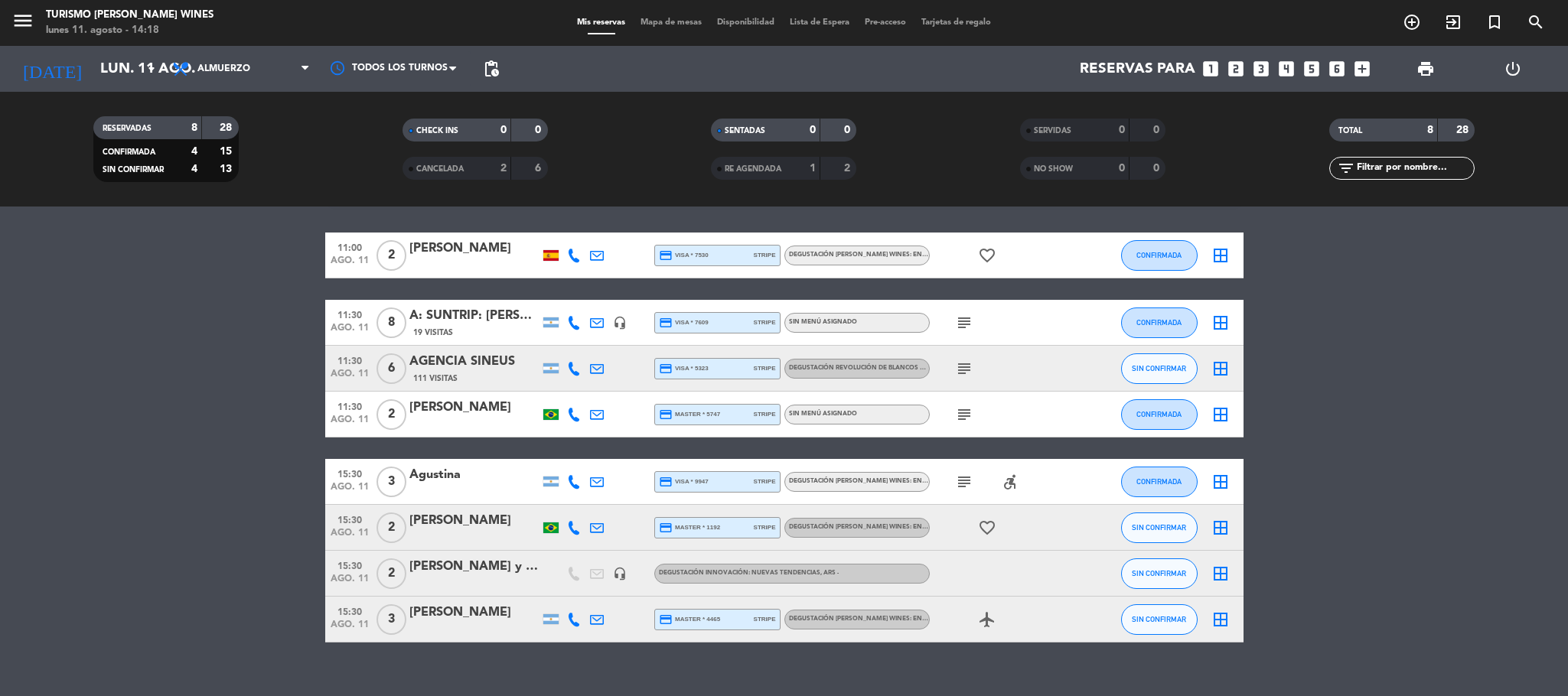
scroll to position [67, 0]
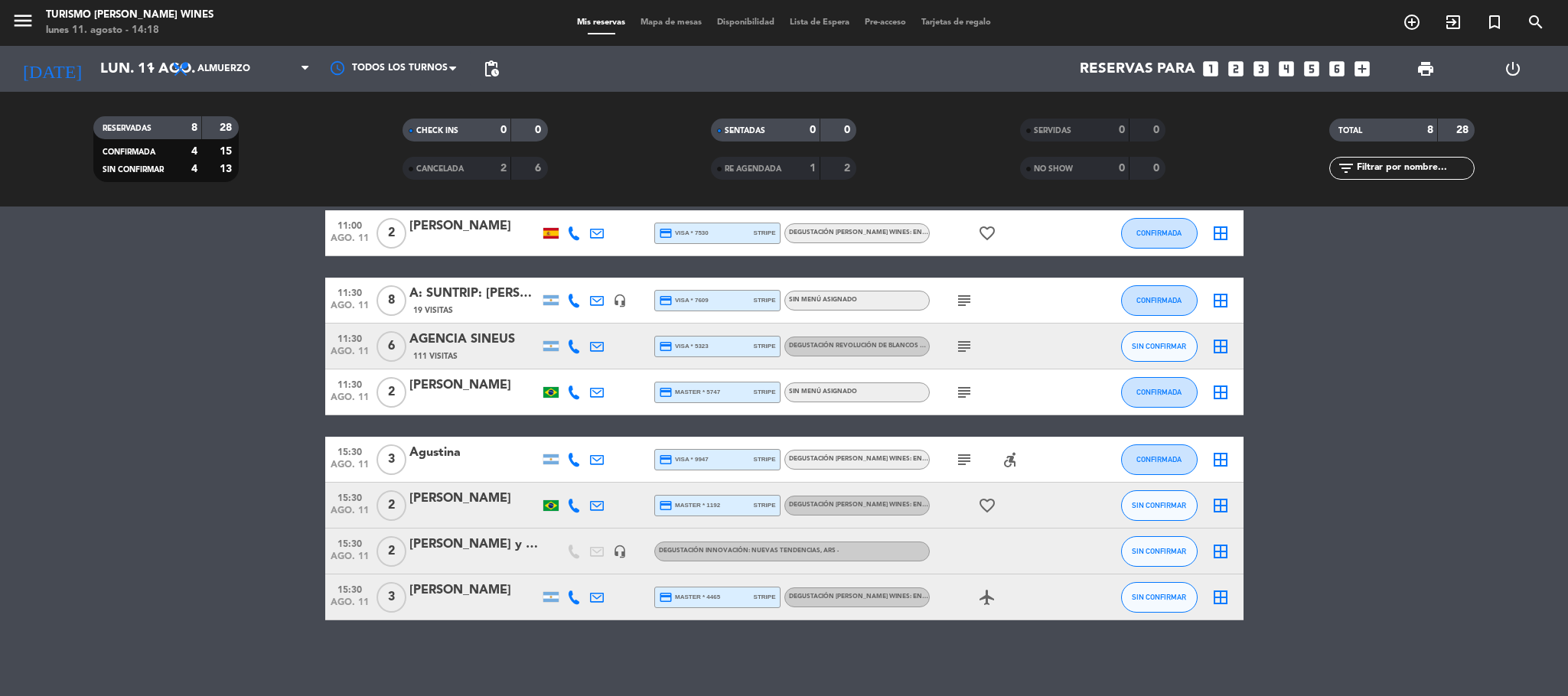
click at [455, 548] on div "[PERSON_NAME] y [PERSON_NAME]" at bounding box center [475, 545] width 130 height 20
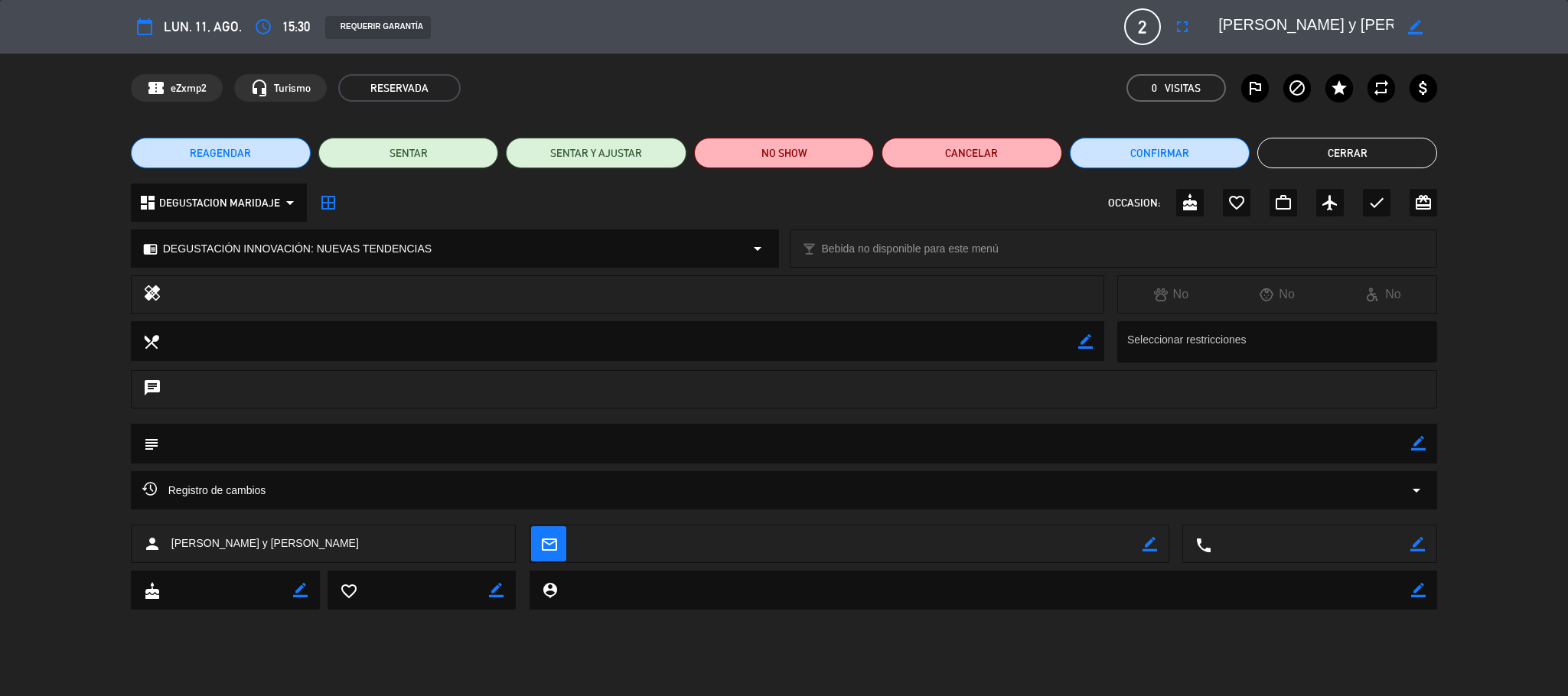
click at [753, 244] on icon "arrow_drop_down" at bounding box center [757, 248] width 19 height 19
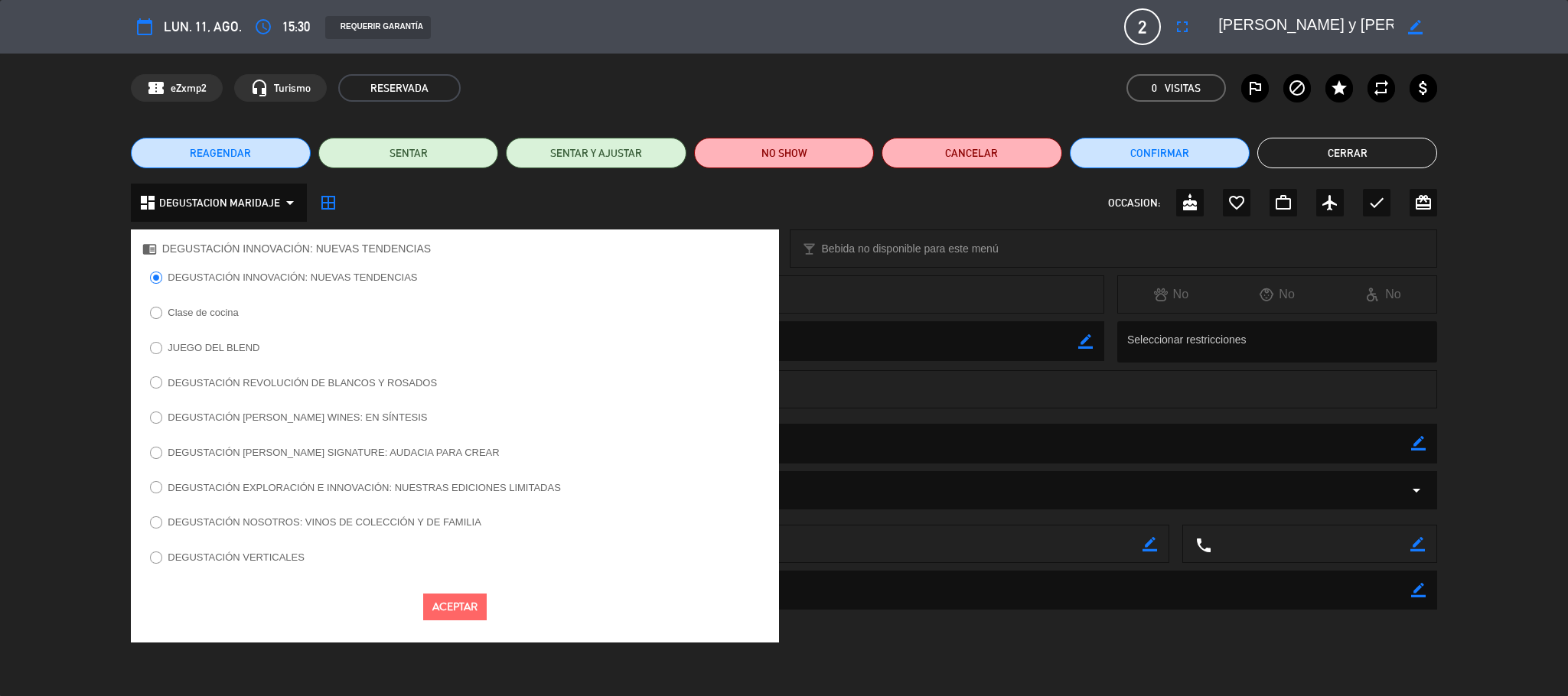
click at [485, 487] on label "DEGUSTACIÓN EXPLORACIÓN E INNOVACIÓN: NUESTRAS EDICIONES LIMITADAS" at bounding box center [364, 487] width 393 height 10
click at [451, 612] on button "Aceptar" at bounding box center [454, 607] width 63 height 27
